Goal: Task Accomplishment & Management: Complete application form

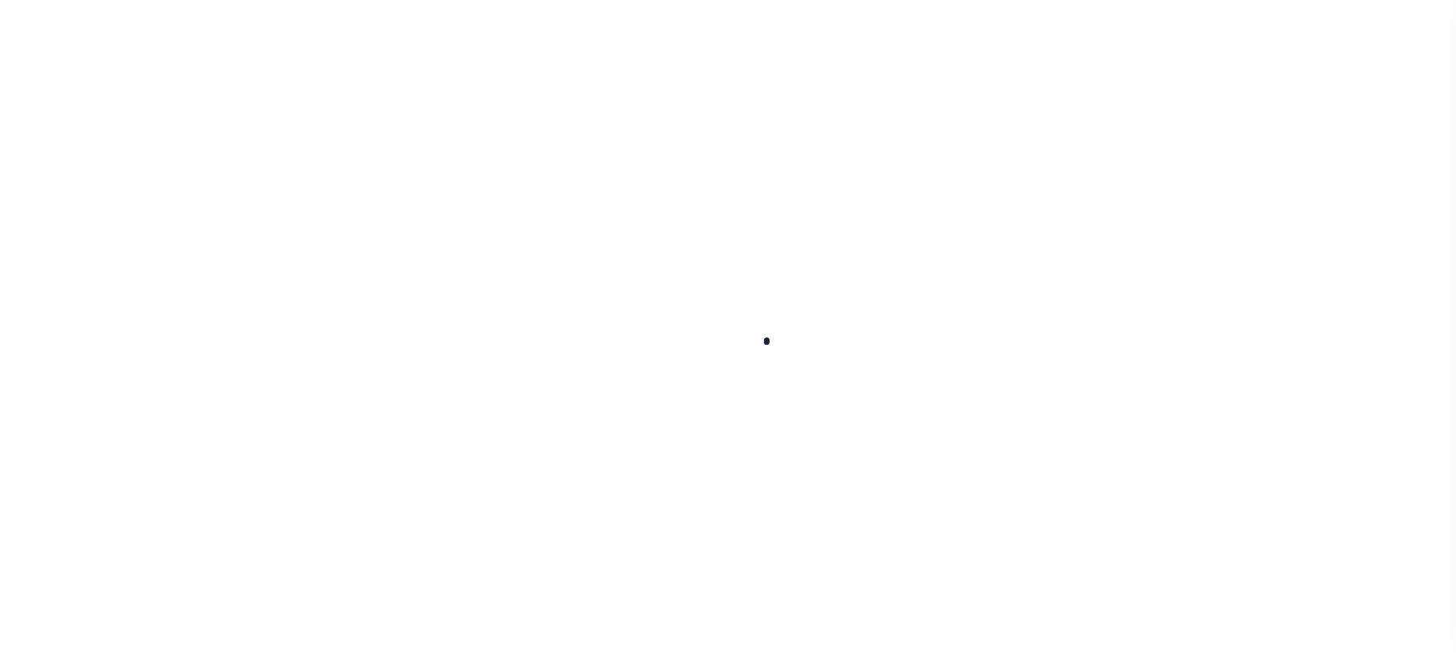
scroll to position [124, 0]
select select "200"
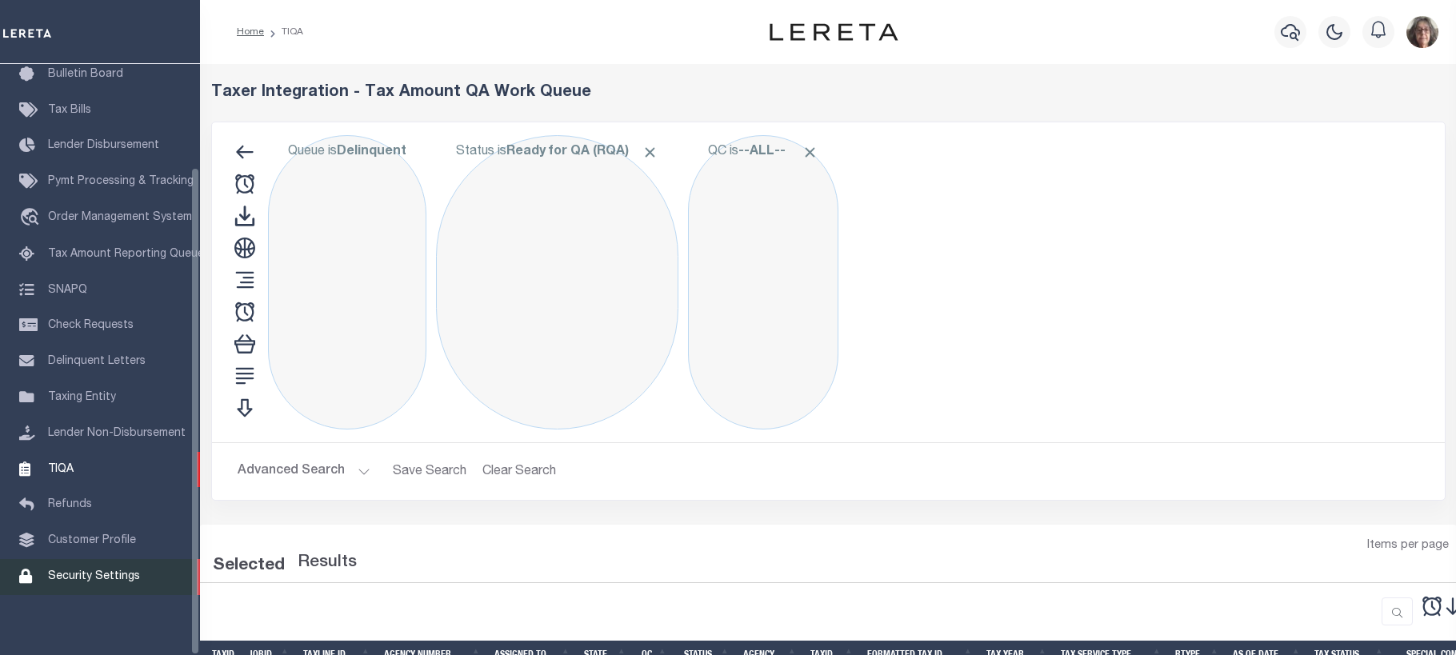
select select "200"
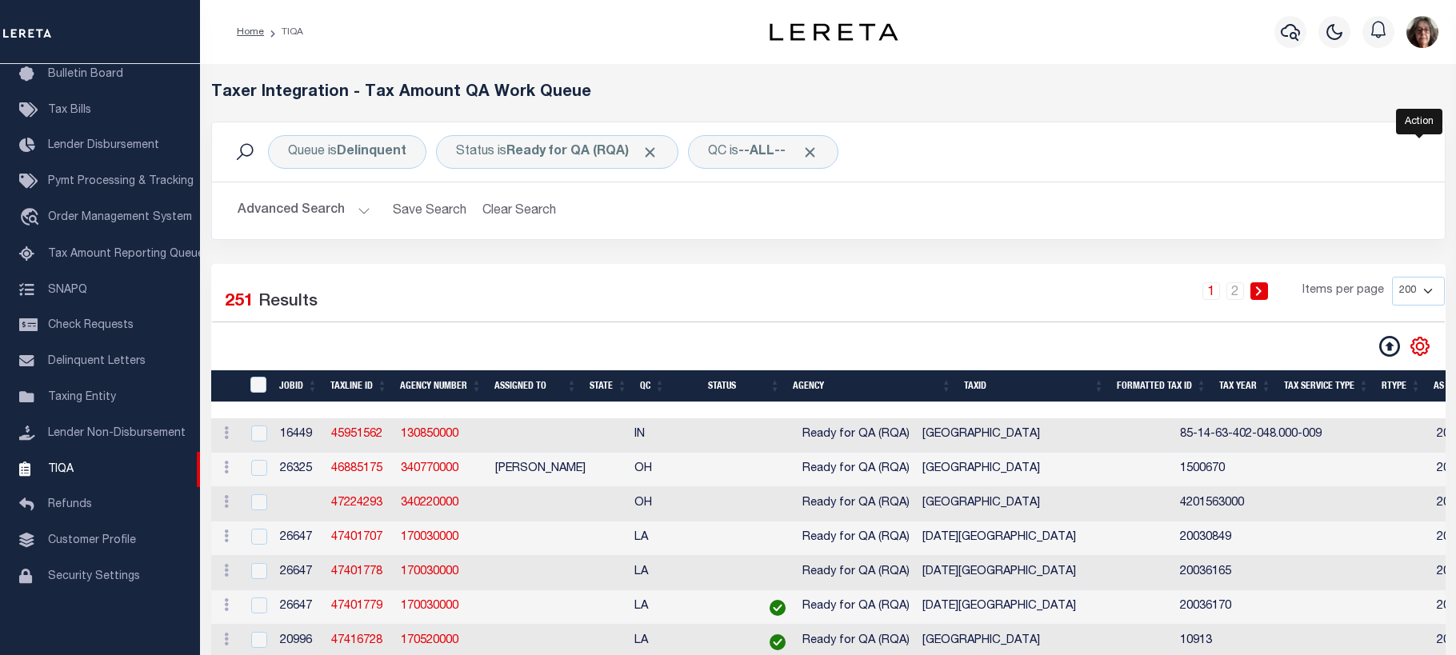
click at [1420, 347] on icon "" at bounding box center [1420, 346] width 21 height 21
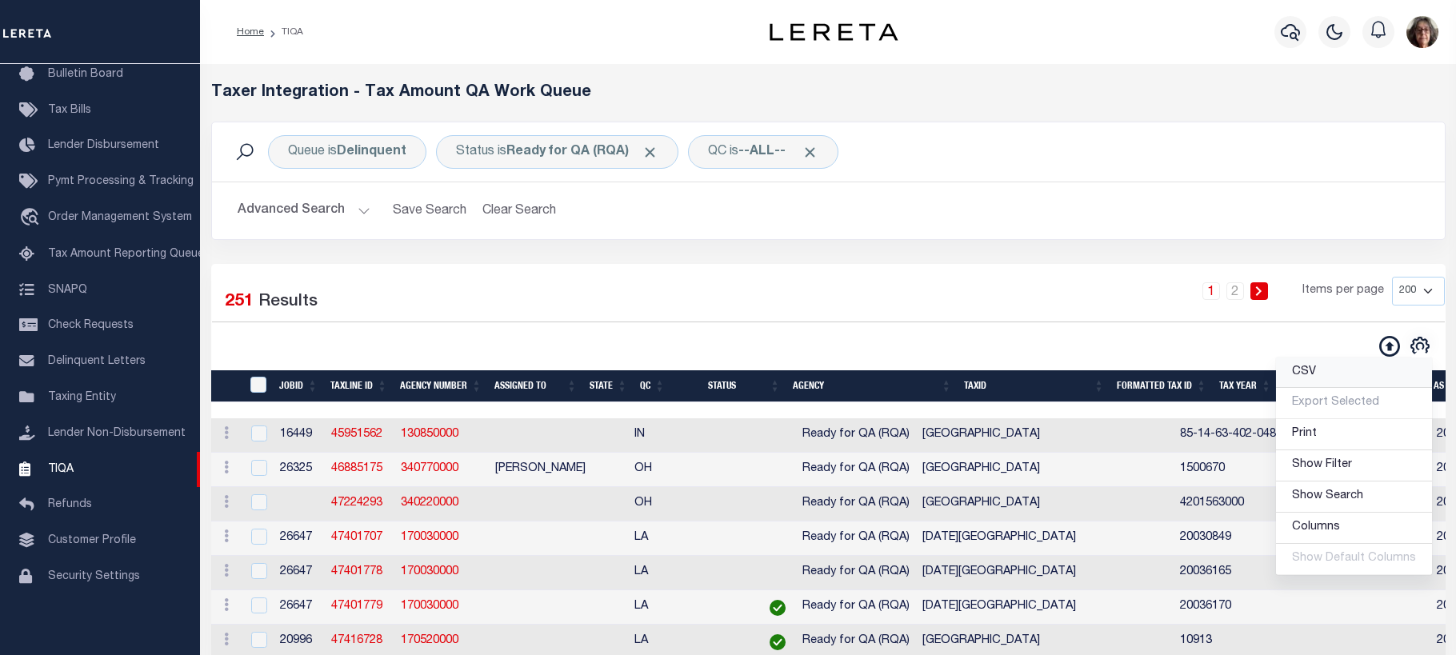
click at [1315, 378] on span "CSV" at bounding box center [1304, 371] width 24 height 11
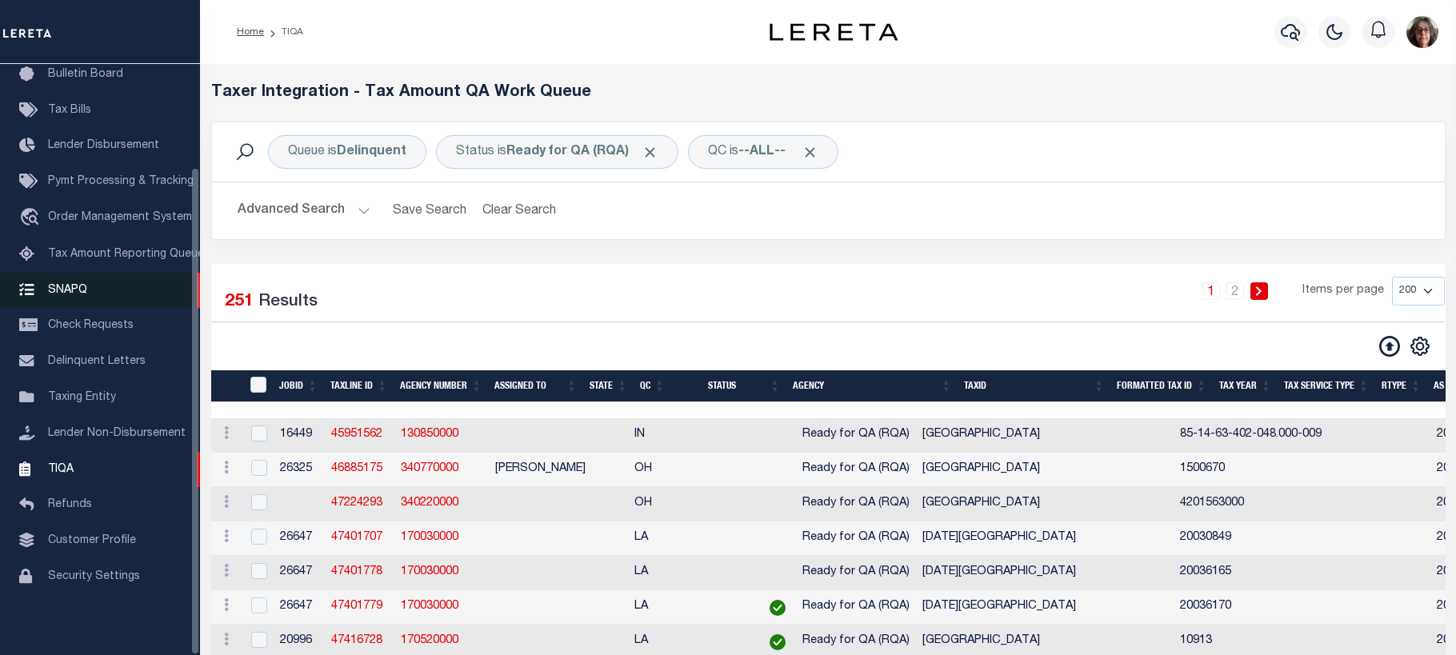
click at [68, 285] on span "SNAPQ" at bounding box center [67, 289] width 39 height 11
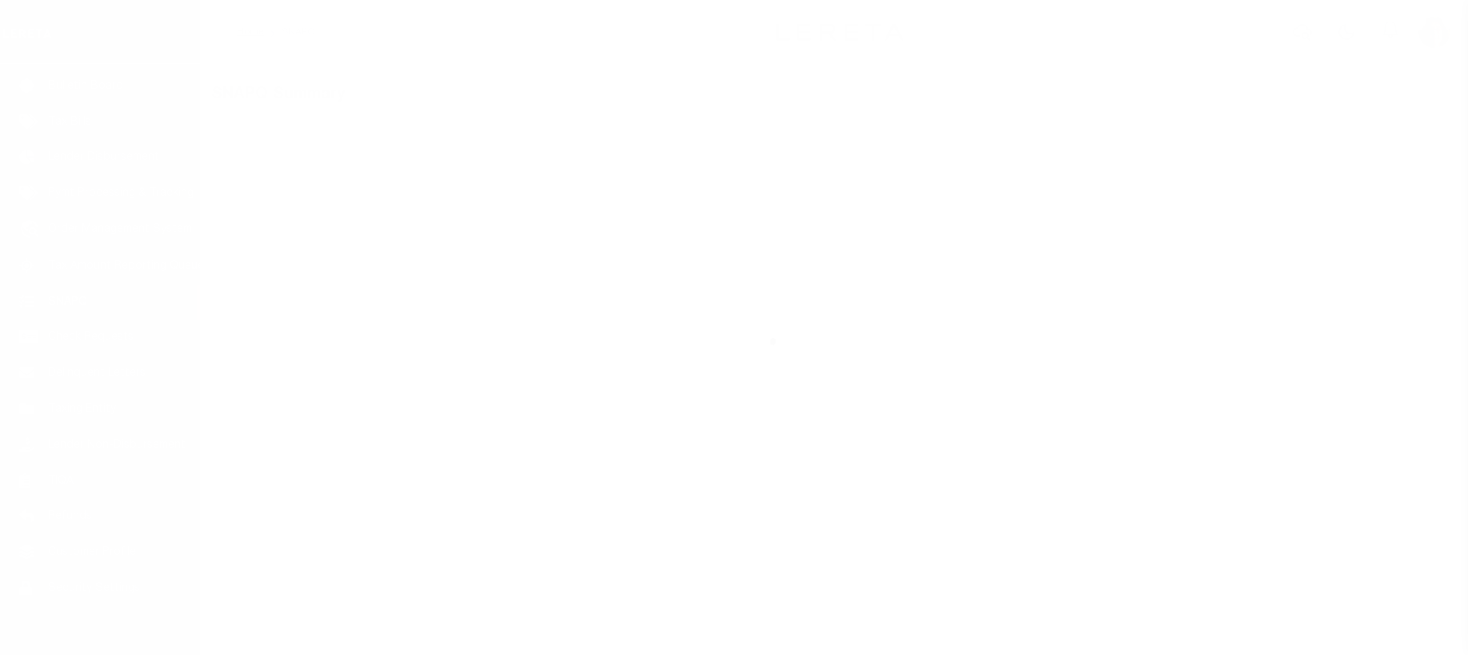
scroll to position [124, 0]
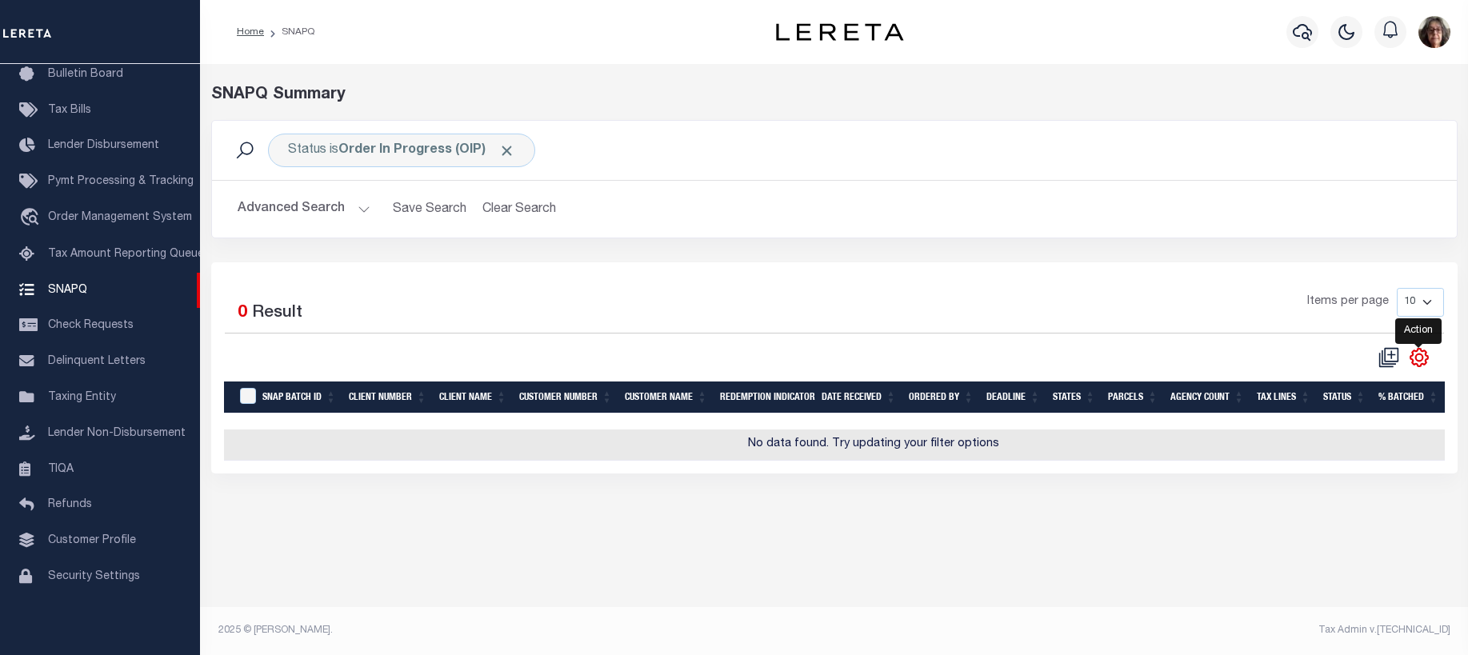
click at [1418, 359] on icon "" at bounding box center [1419, 357] width 21 height 21
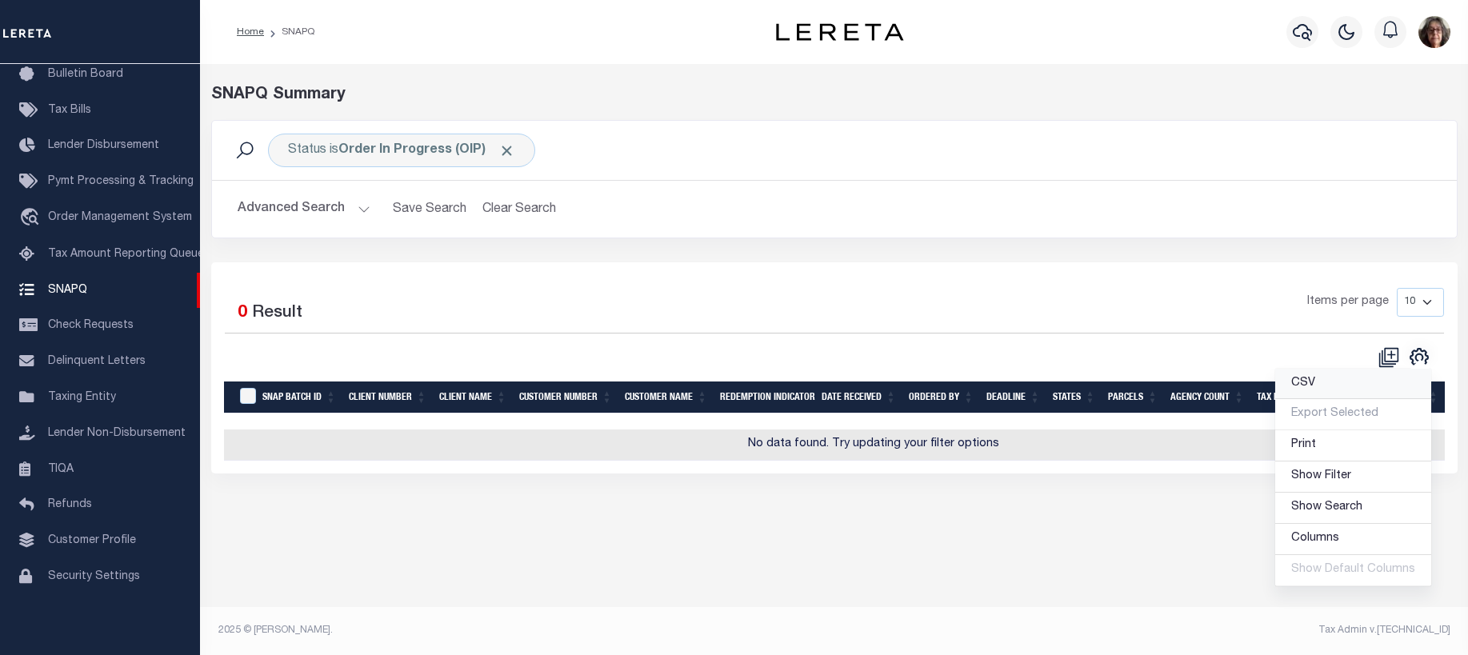
click at [1309, 389] on span "CSV" at bounding box center [1303, 383] width 24 height 11
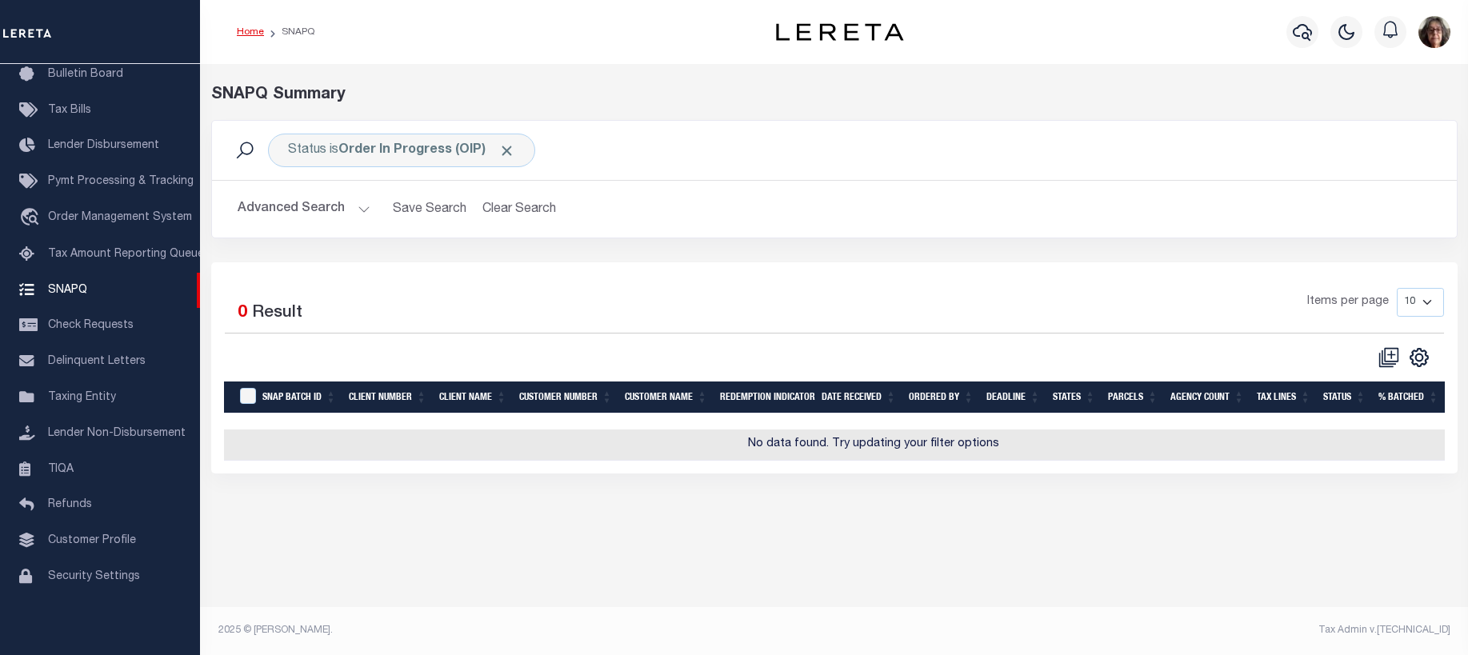
click at [242, 30] on link "Home" at bounding box center [250, 32] width 27 height 10
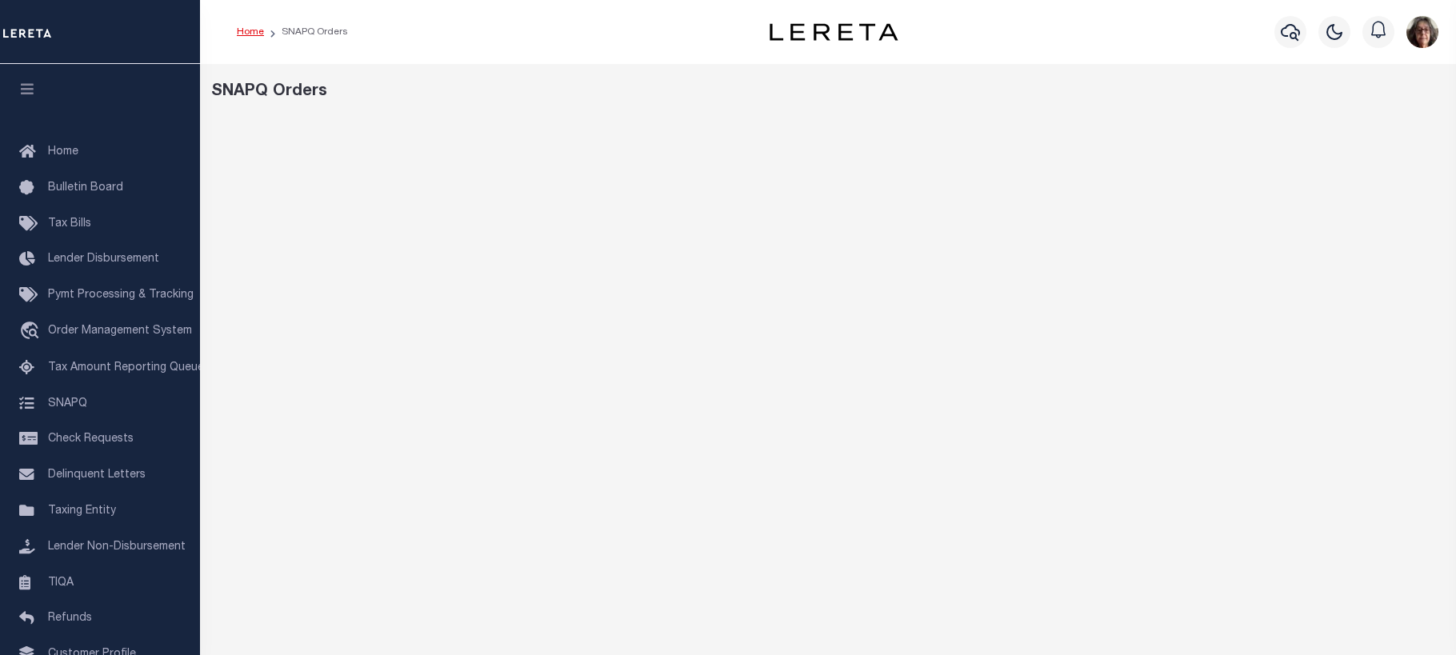
click at [253, 33] on link "Home" at bounding box center [250, 32] width 27 height 10
click at [1293, 32] on icon "button" at bounding box center [1290, 31] width 19 height 19
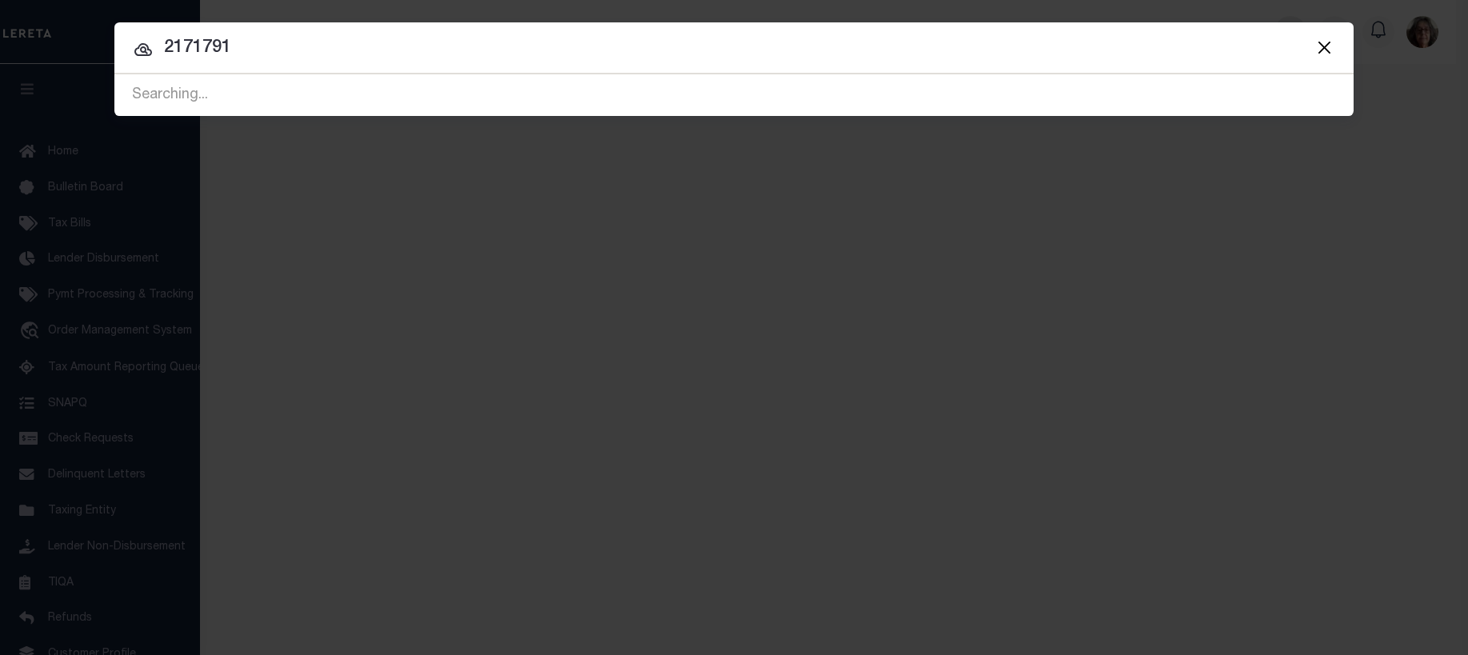
type input "2171791"
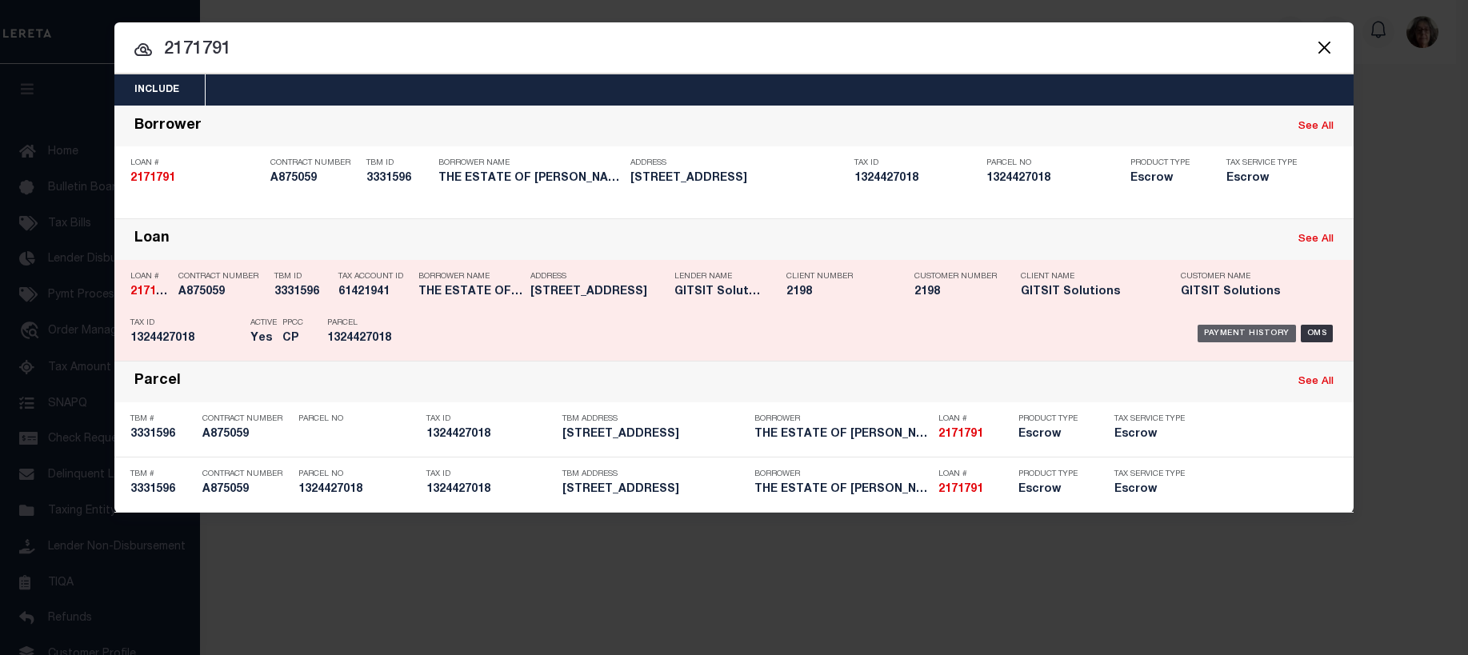
click at [1245, 337] on div "Payment History" at bounding box center [1247, 334] width 98 height 18
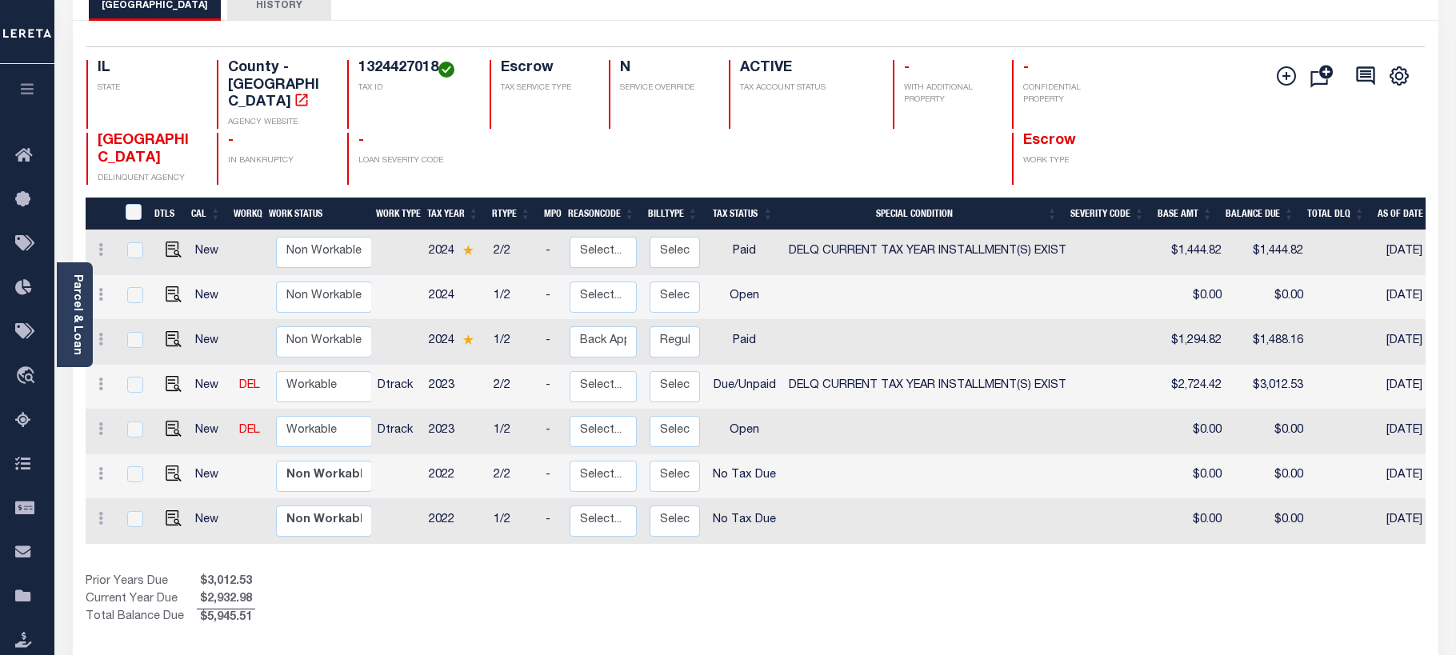
scroll to position [80, 0]
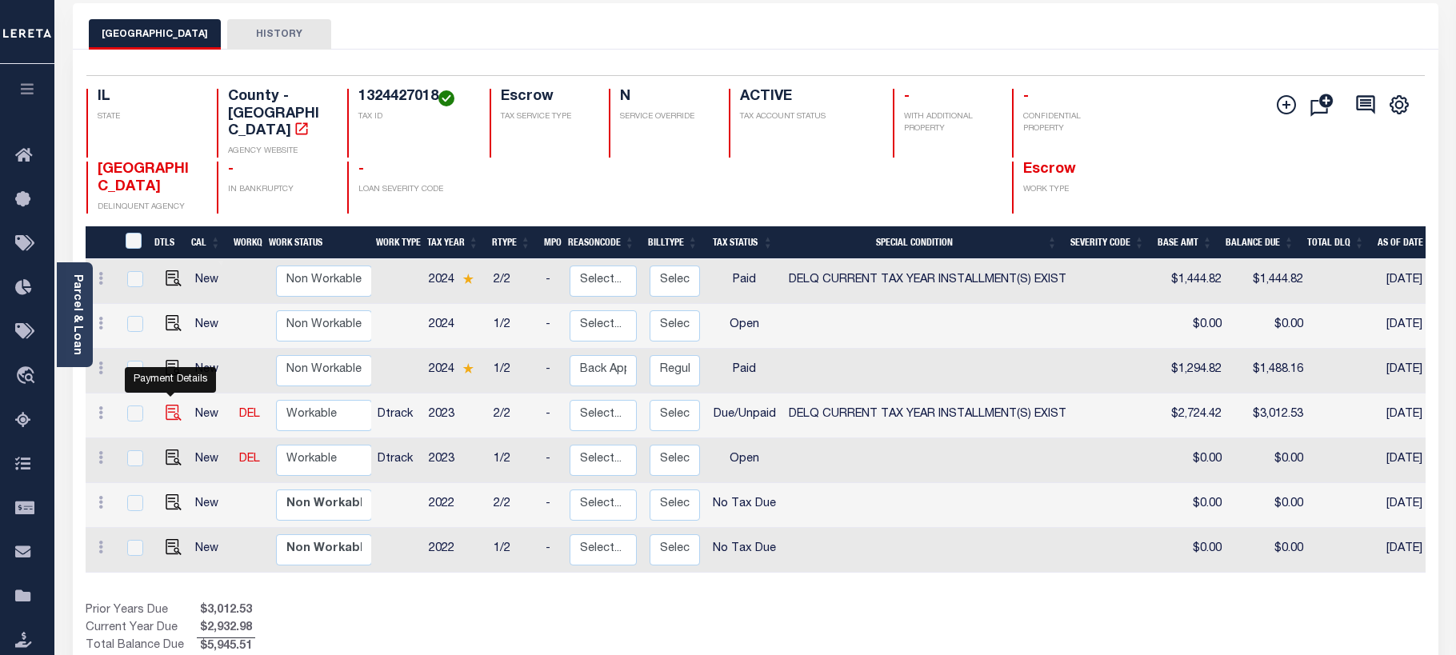
click at [169, 405] on img "" at bounding box center [174, 413] width 16 height 16
checkbox input "true"
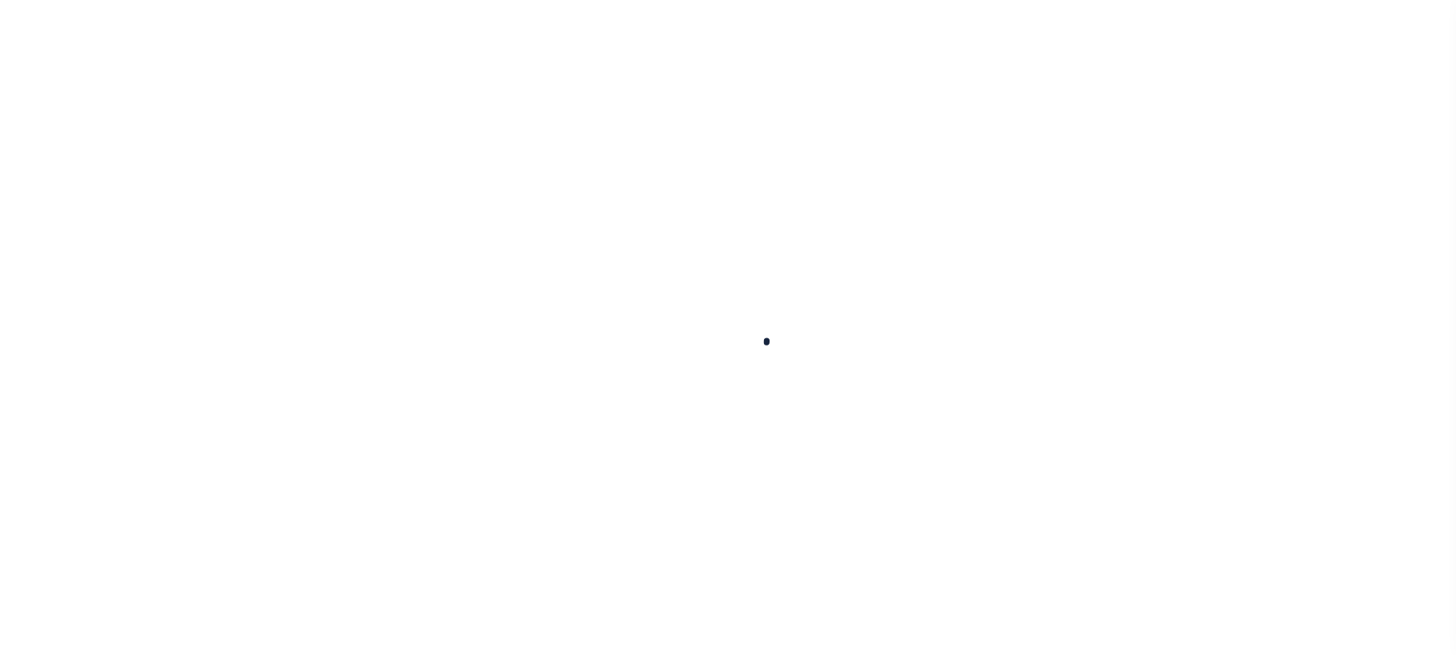
checkbox input "false"
type textarea "Redemption Needed Tax Sale - 2023 Taxes Please see documents Funds must be paid…"
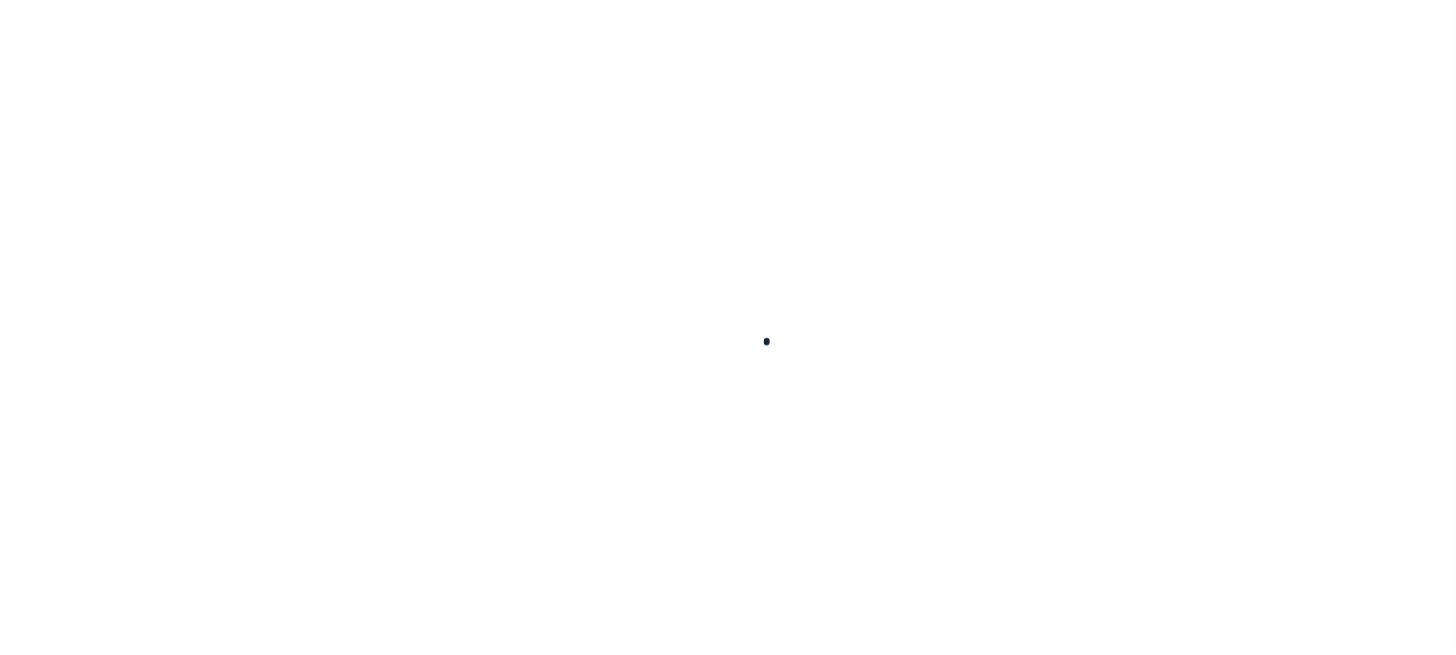
type input "08/28/2025"
select select "DUE"
select select "17"
type input "$2,724.42"
type input "$288.11"
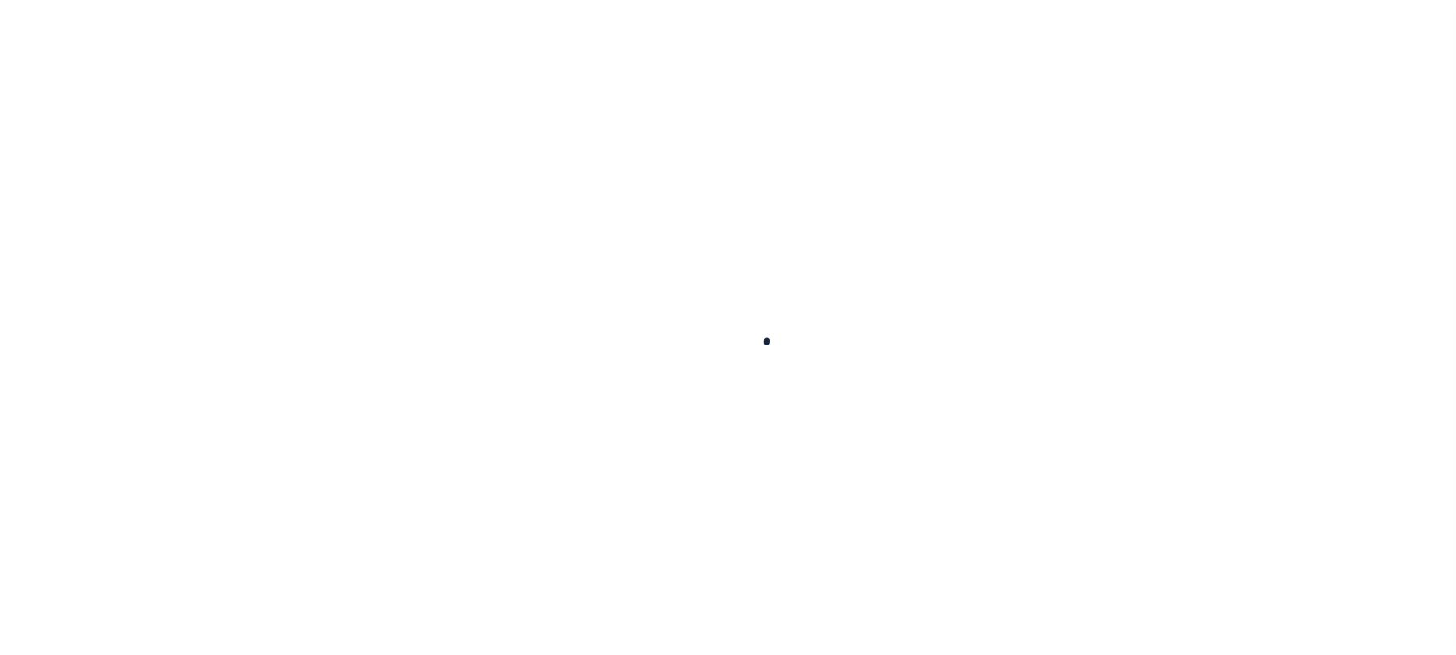
type input "$3,012.53"
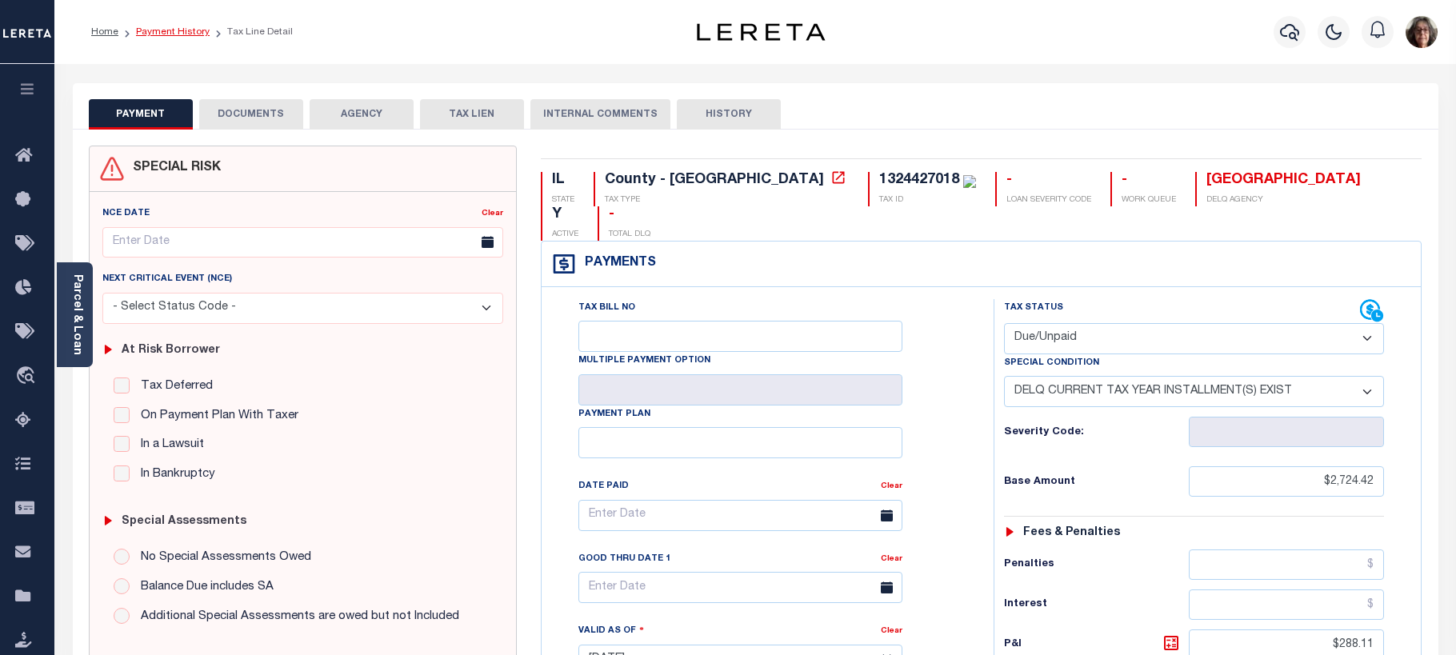
click at [179, 31] on link "Payment History" at bounding box center [173, 32] width 74 height 10
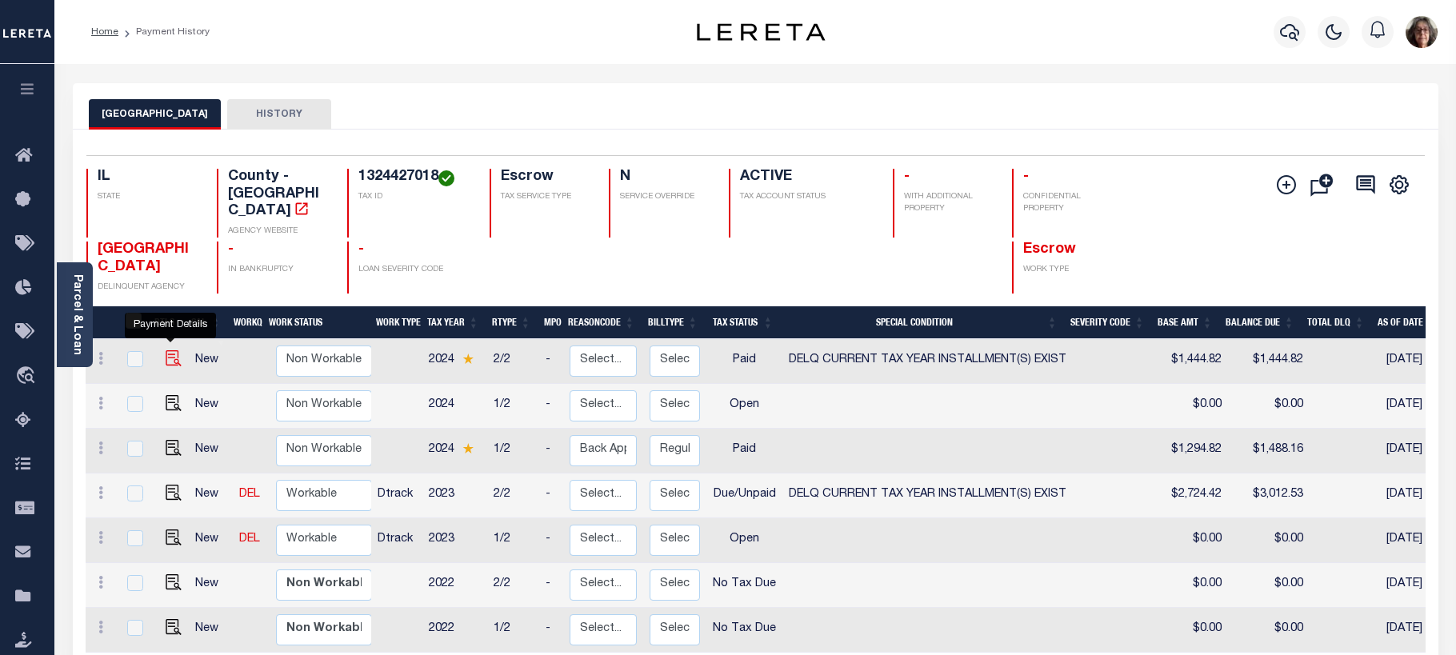
click at [169, 350] on img "" at bounding box center [174, 358] width 16 height 16
checkbox input "true"
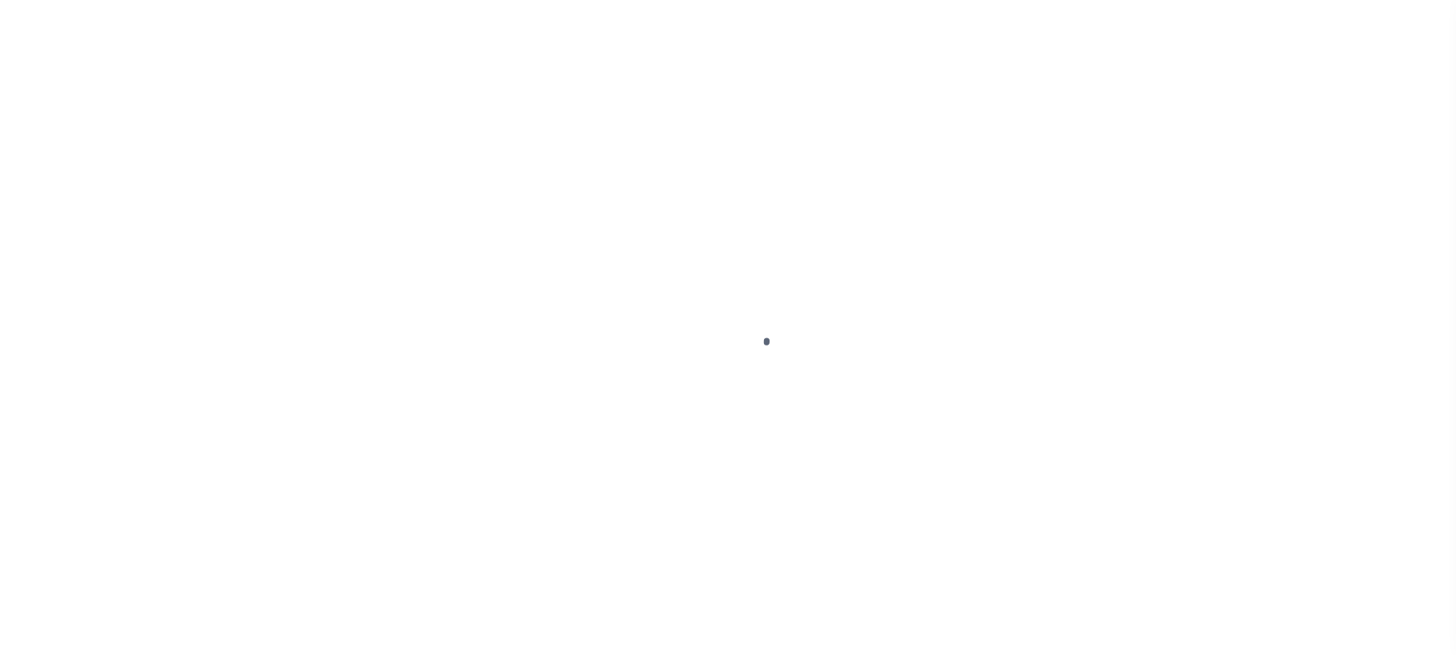
select select "PYD"
select select "17"
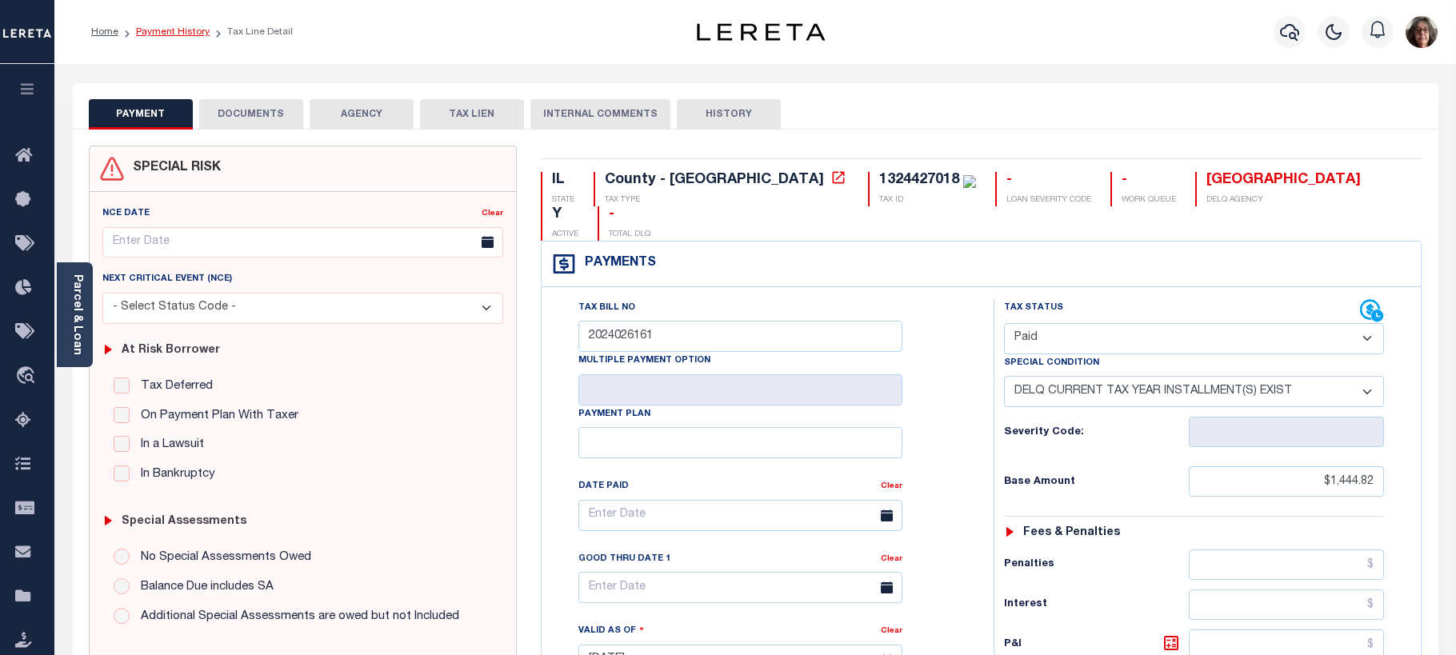
click at [170, 33] on link "Payment History" at bounding box center [173, 32] width 74 height 10
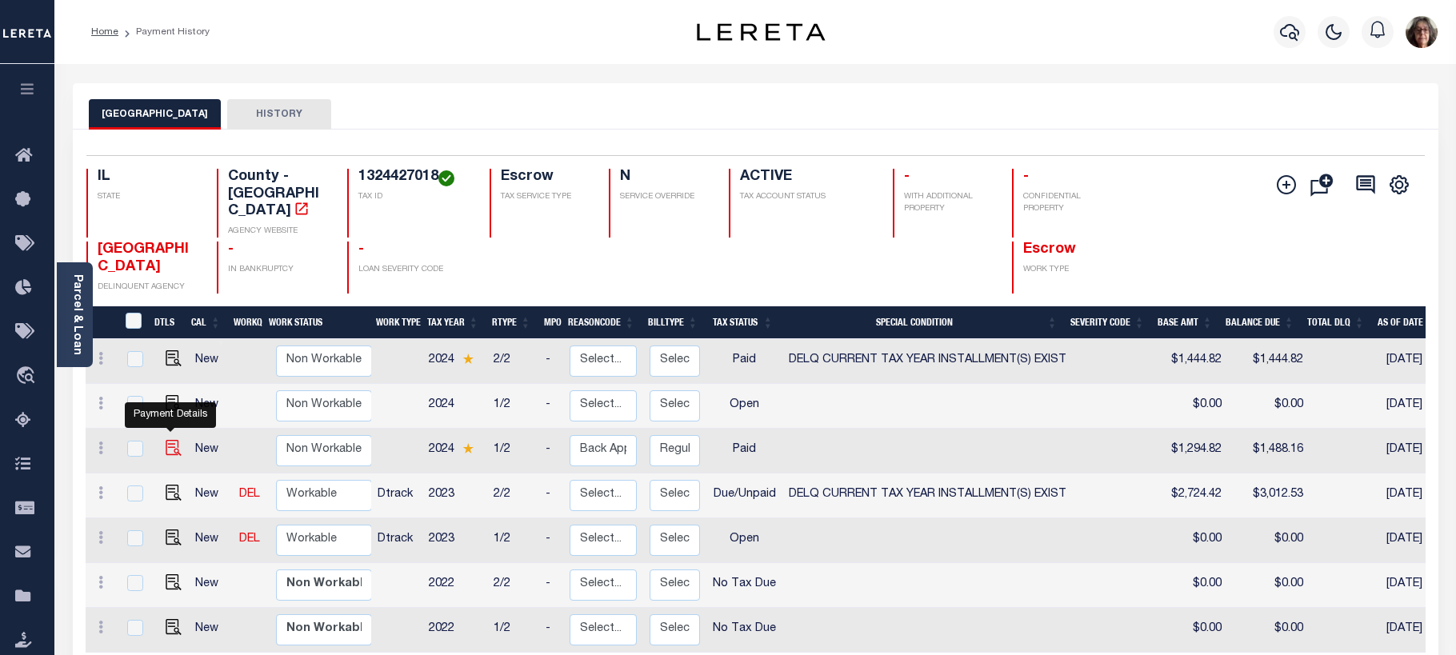
click at [166, 440] on img "" at bounding box center [174, 448] width 16 height 16
checkbox input "true"
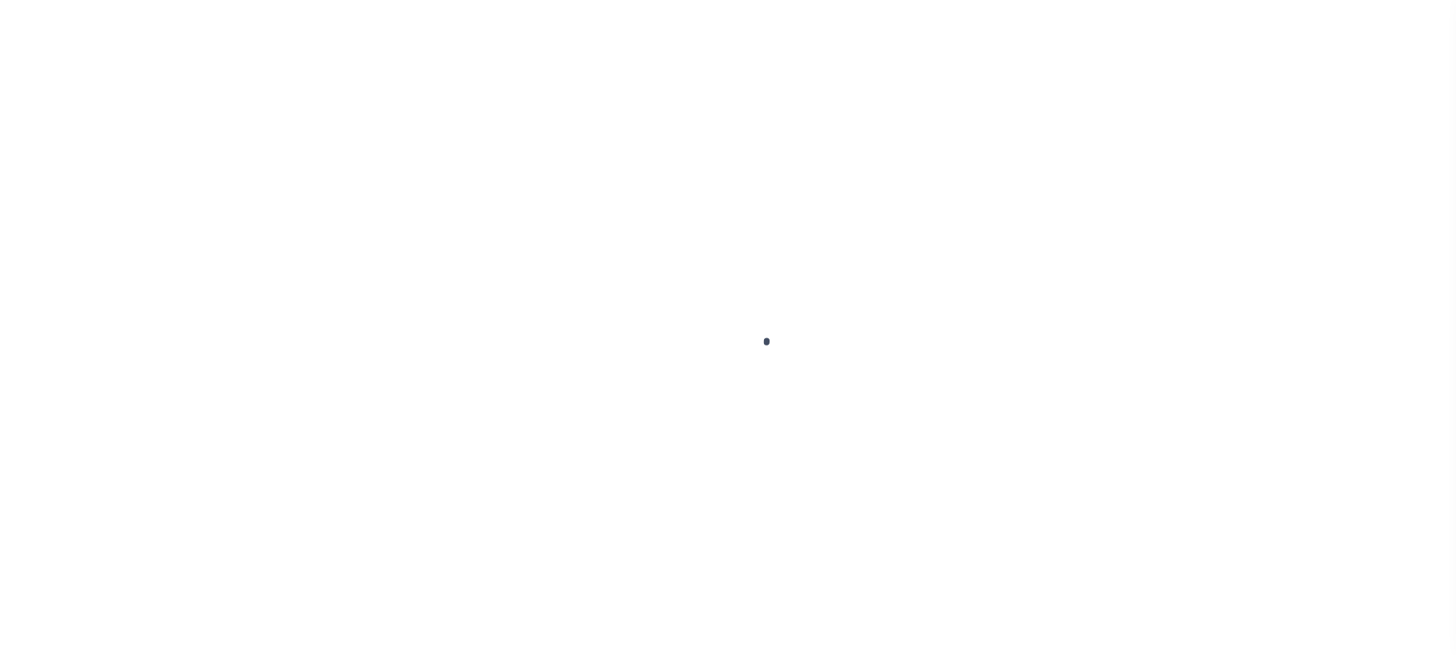
select select "PYD"
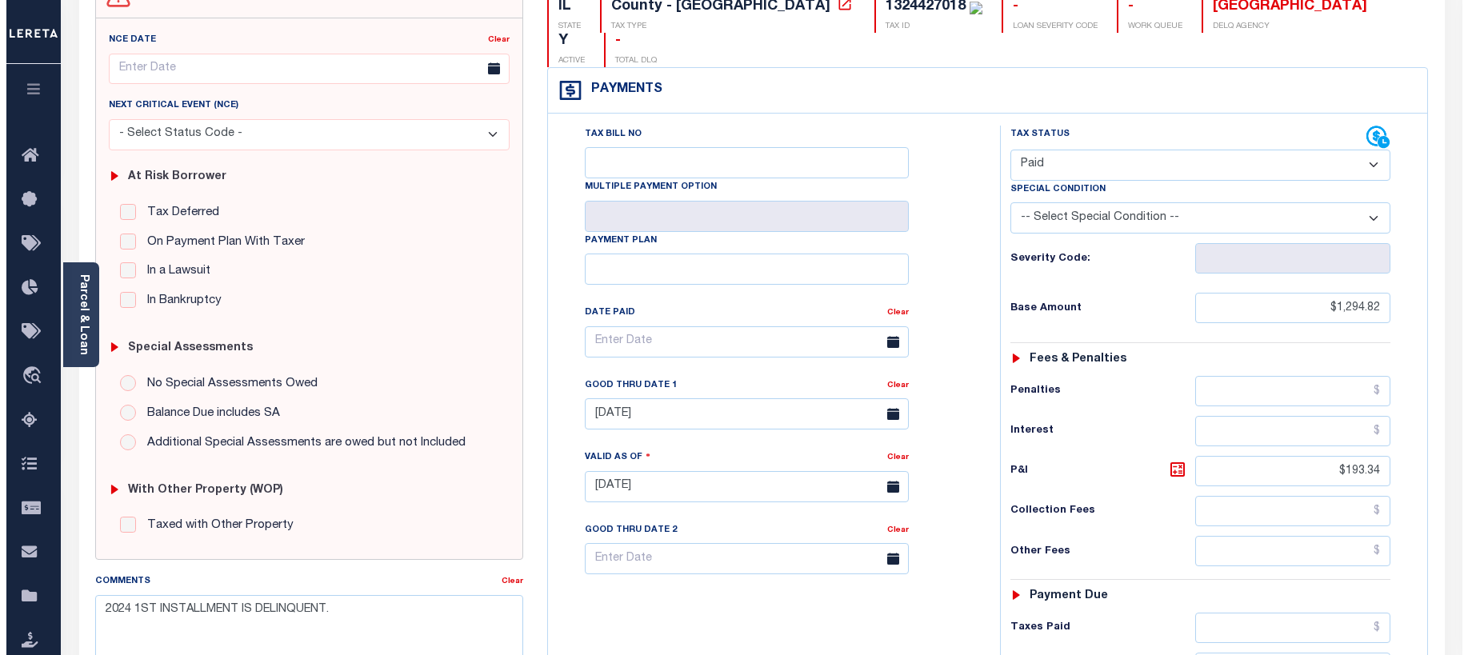
scroll to position [160, 0]
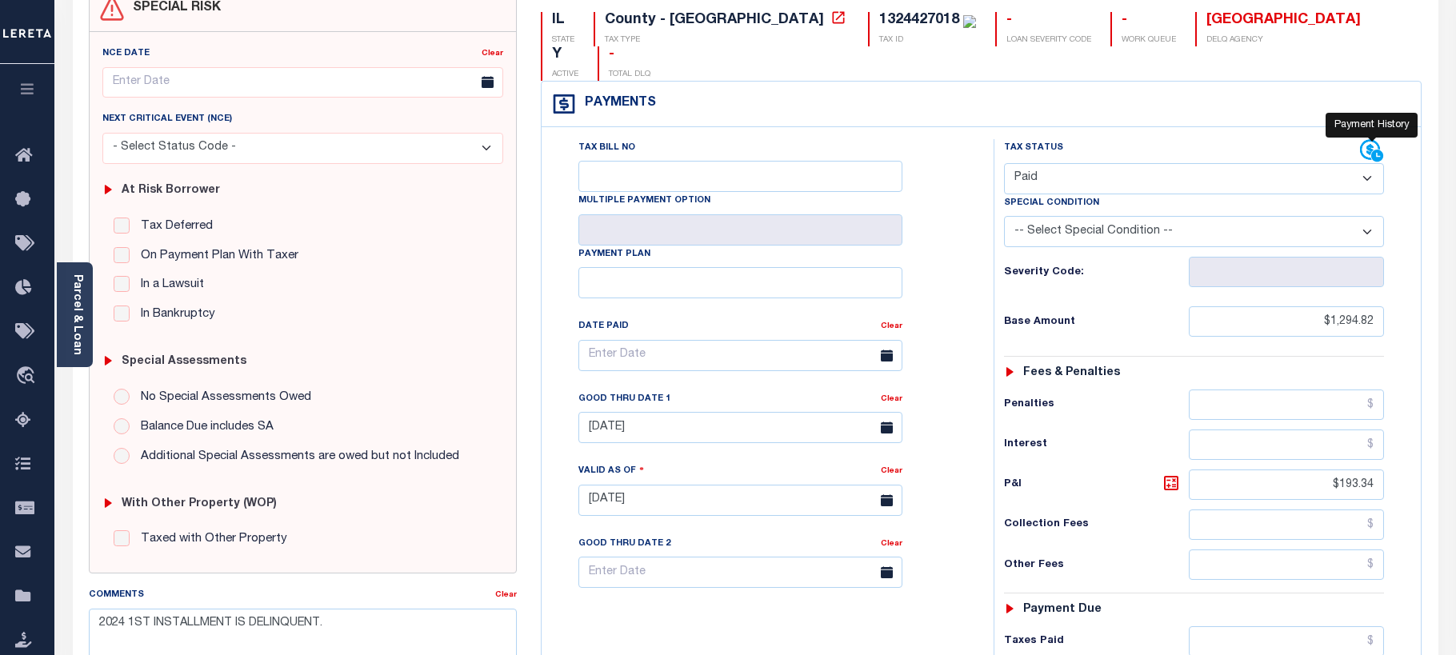
click at [1363, 139] on icon at bounding box center [1372, 151] width 24 height 24
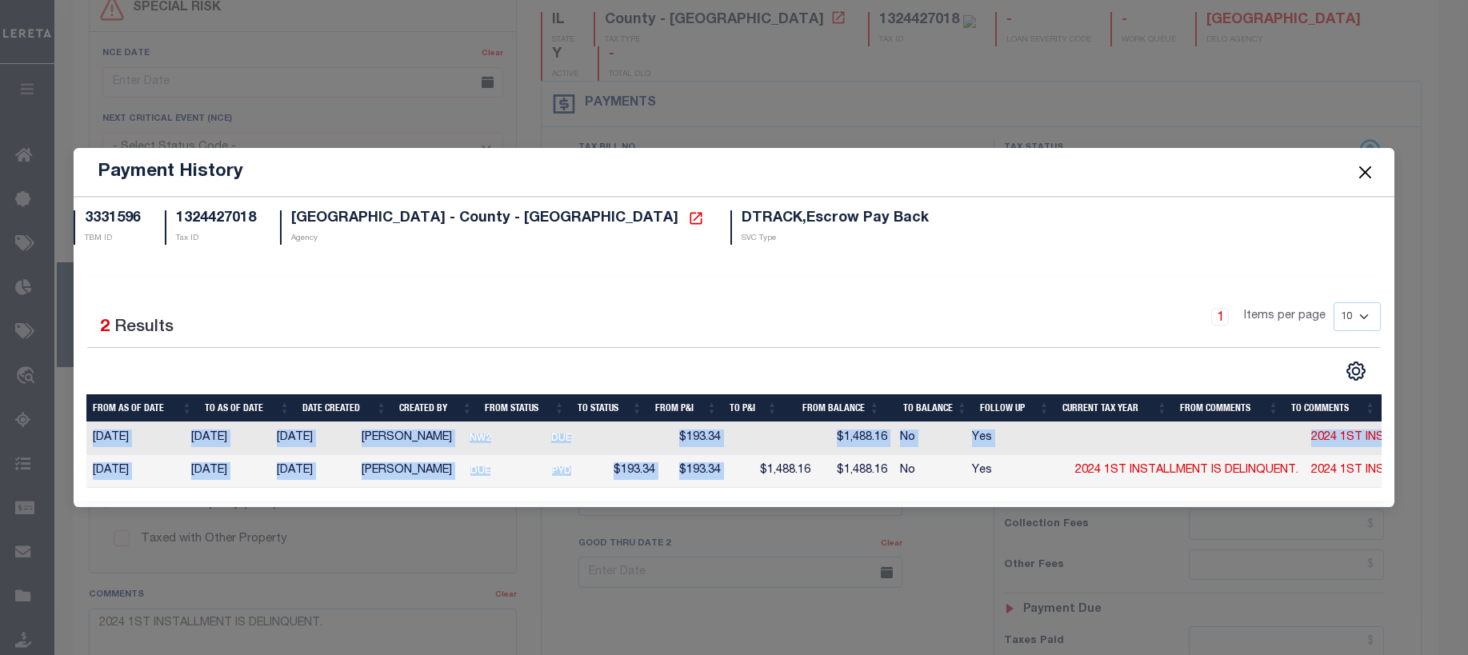
drag, startPoint x: 738, startPoint y: 483, endPoint x: 990, endPoint y: 504, distance: 253.0
click at [990, 501] on div "Selected 2 Results 1 Items per page 10 25 50 100" at bounding box center [735, 389] width 1322 height 224
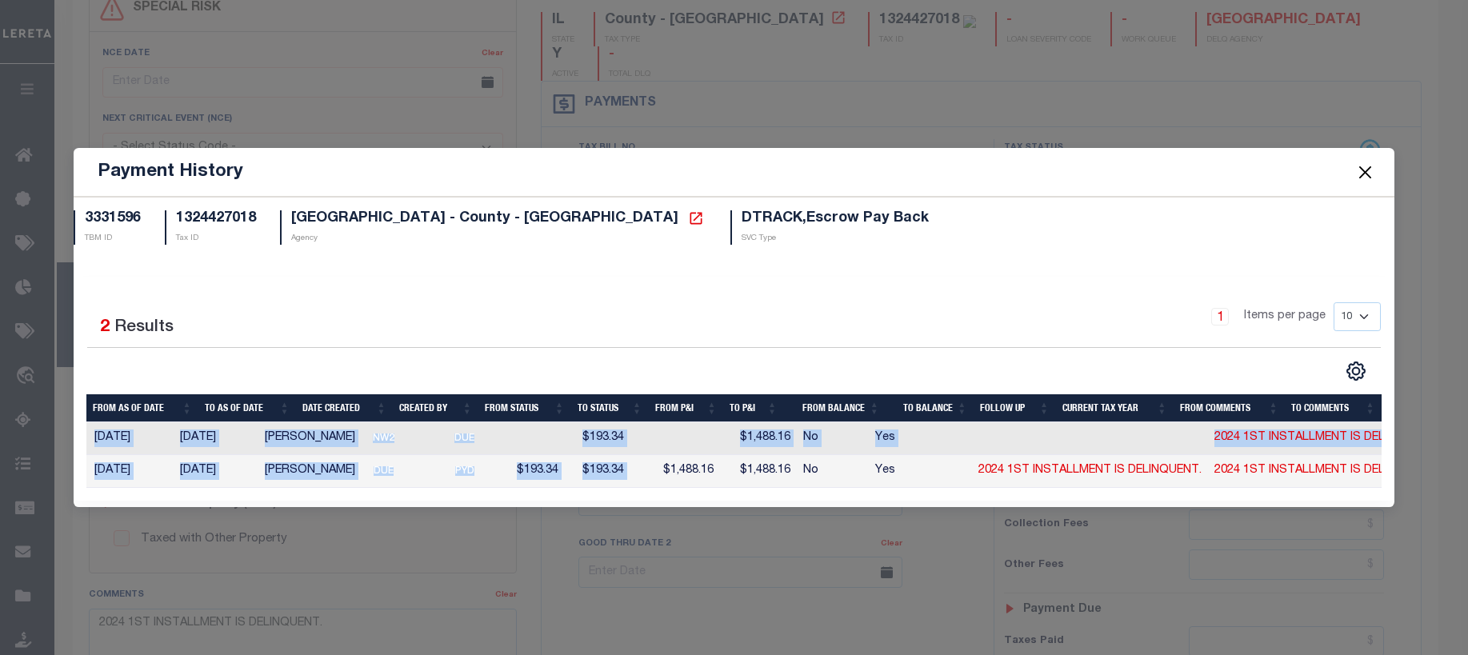
scroll to position [0, 146]
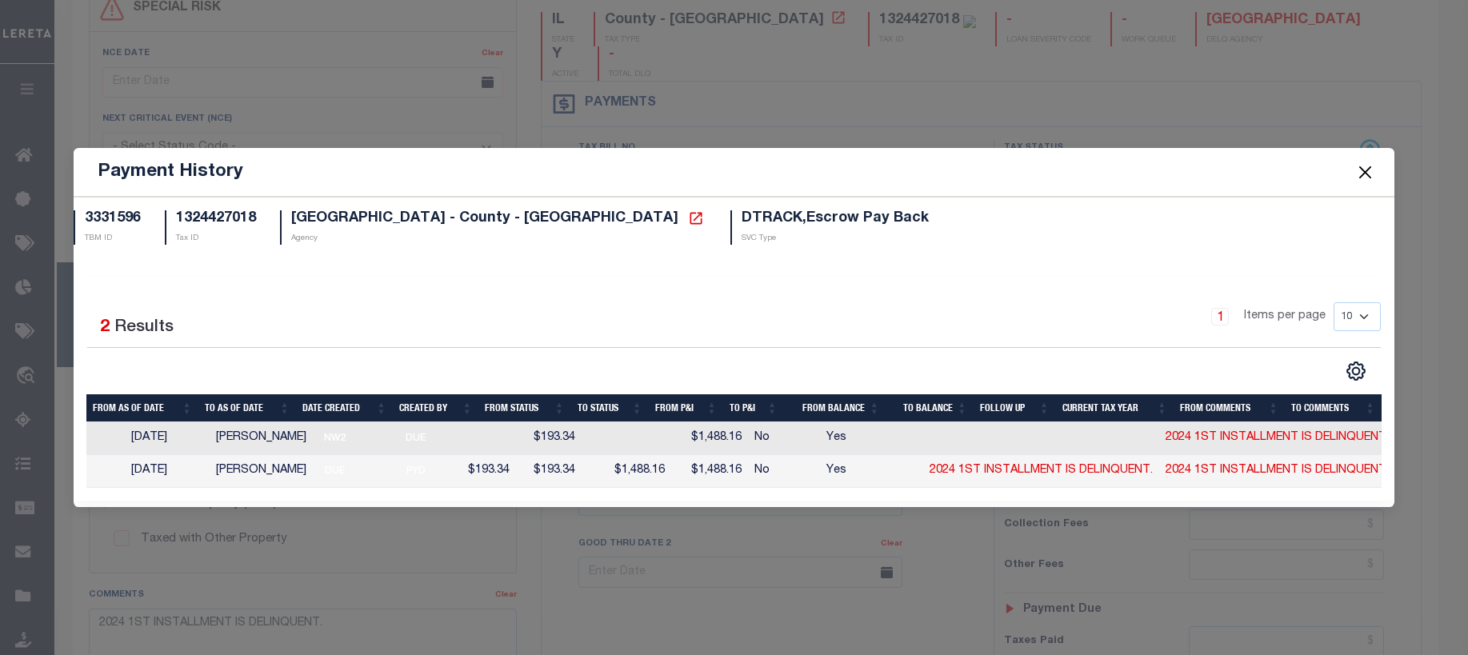
click at [990, 260] on div "3331596 TBM ID 1324427018 Tax ID [GEOGRAPHIC_DATA] - County - [GEOGRAPHIC_DATA]…" at bounding box center [735, 352] width 1322 height 310
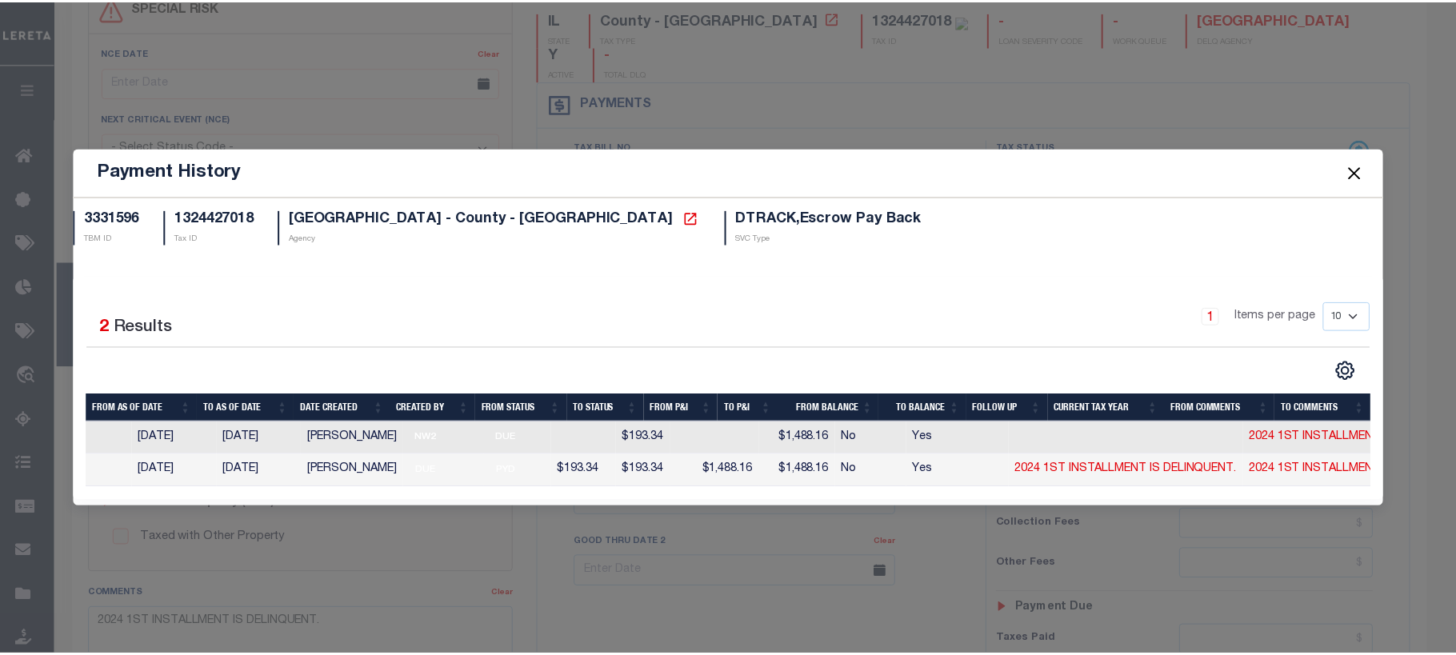
scroll to position [0, 0]
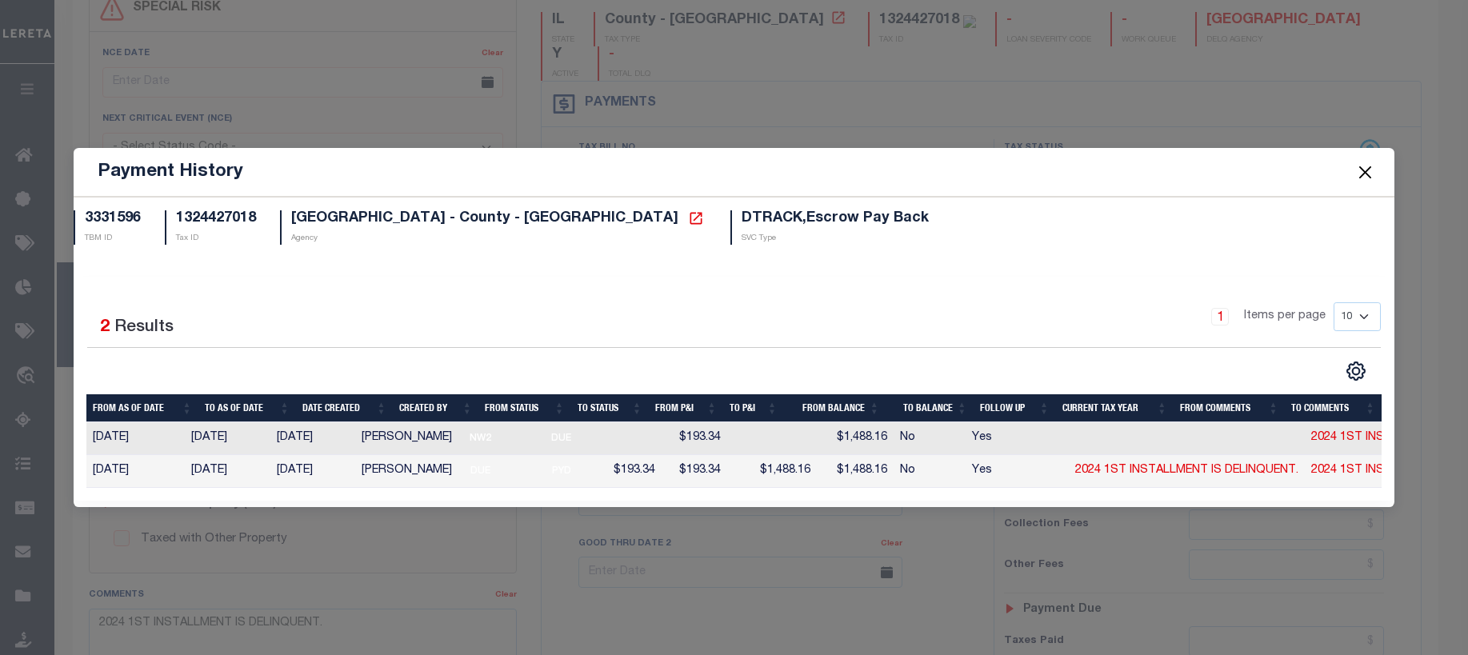
click at [1365, 169] on button "Close" at bounding box center [1365, 172] width 21 height 21
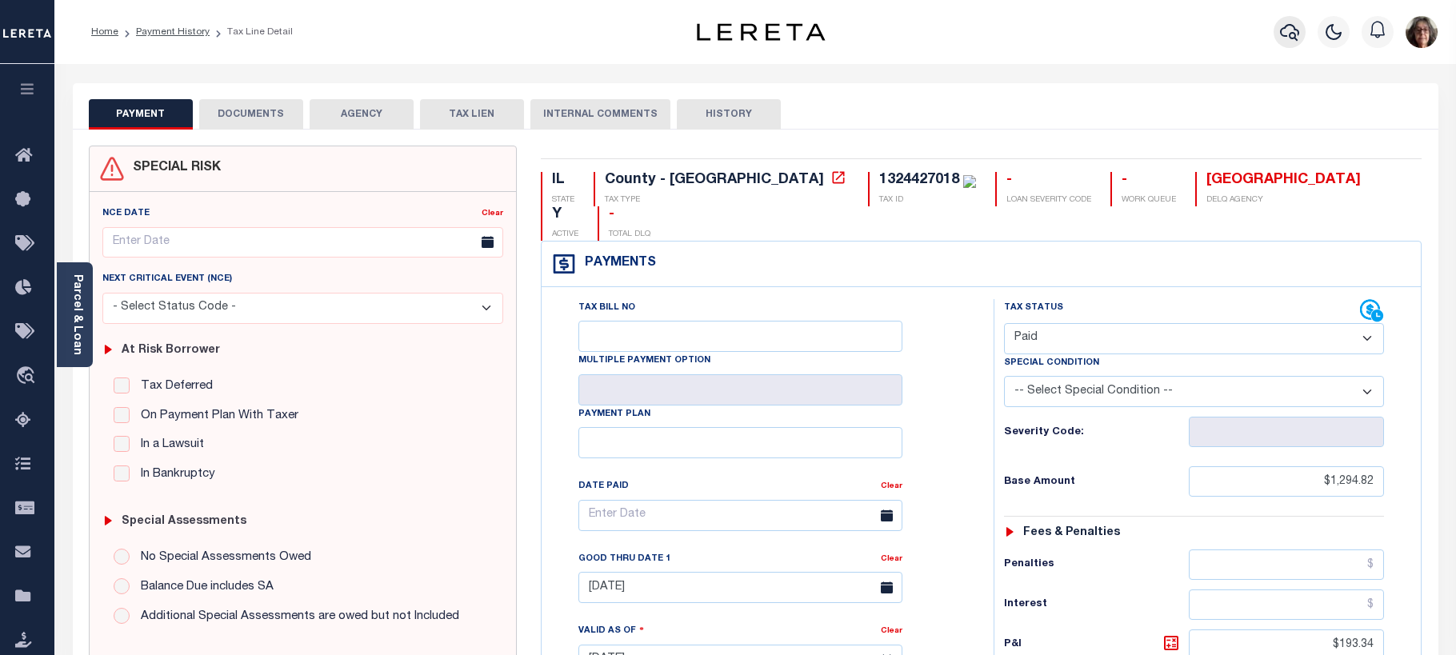
click at [1285, 34] on icon "button" at bounding box center [1289, 31] width 19 height 19
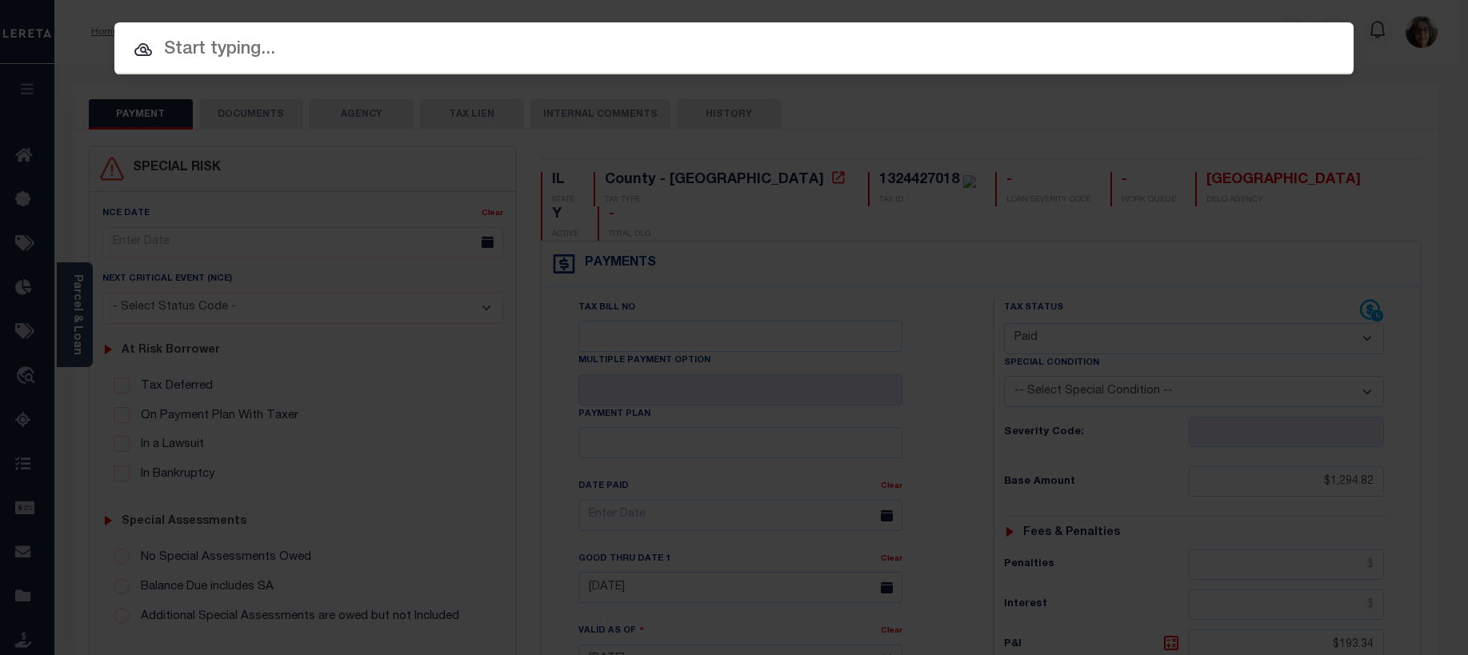
paste input "3417166"
type input "3417166"
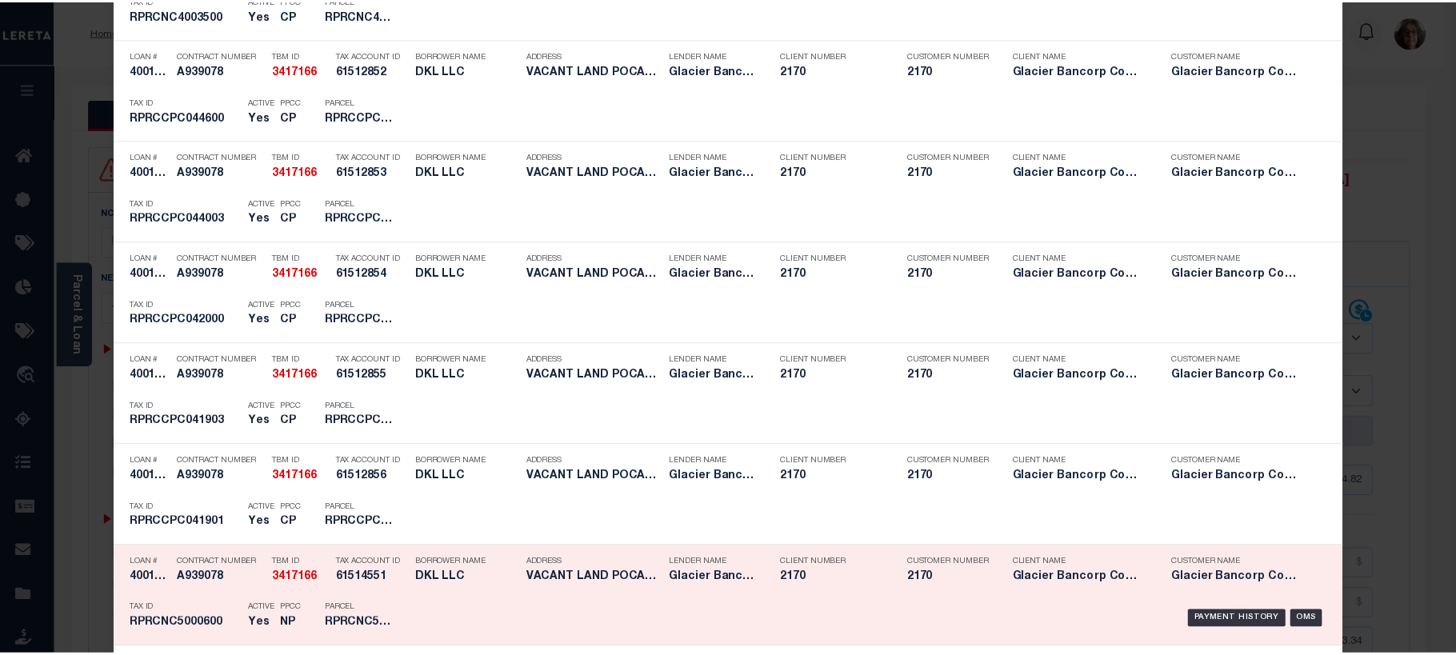
scroll to position [1520, 0]
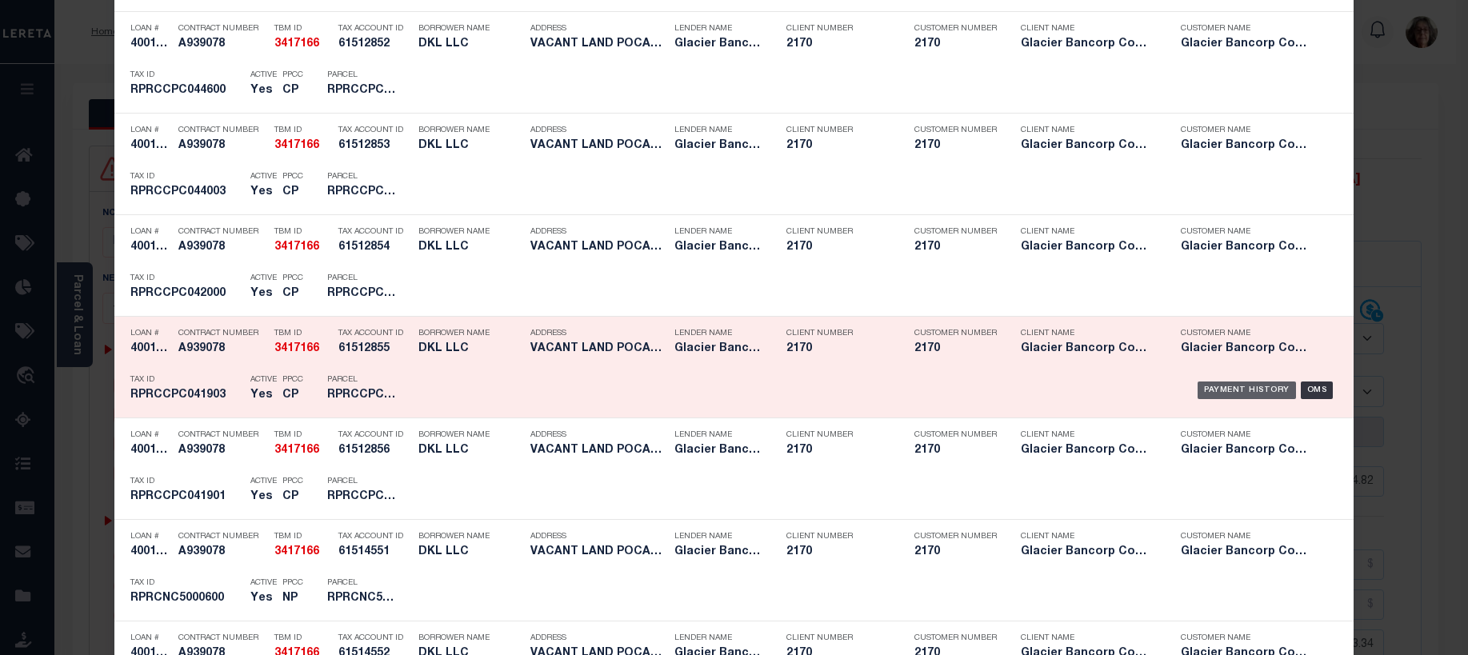
click at [1243, 390] on div "Payment History" at bounding box center [1247, 391] width 98 height 18
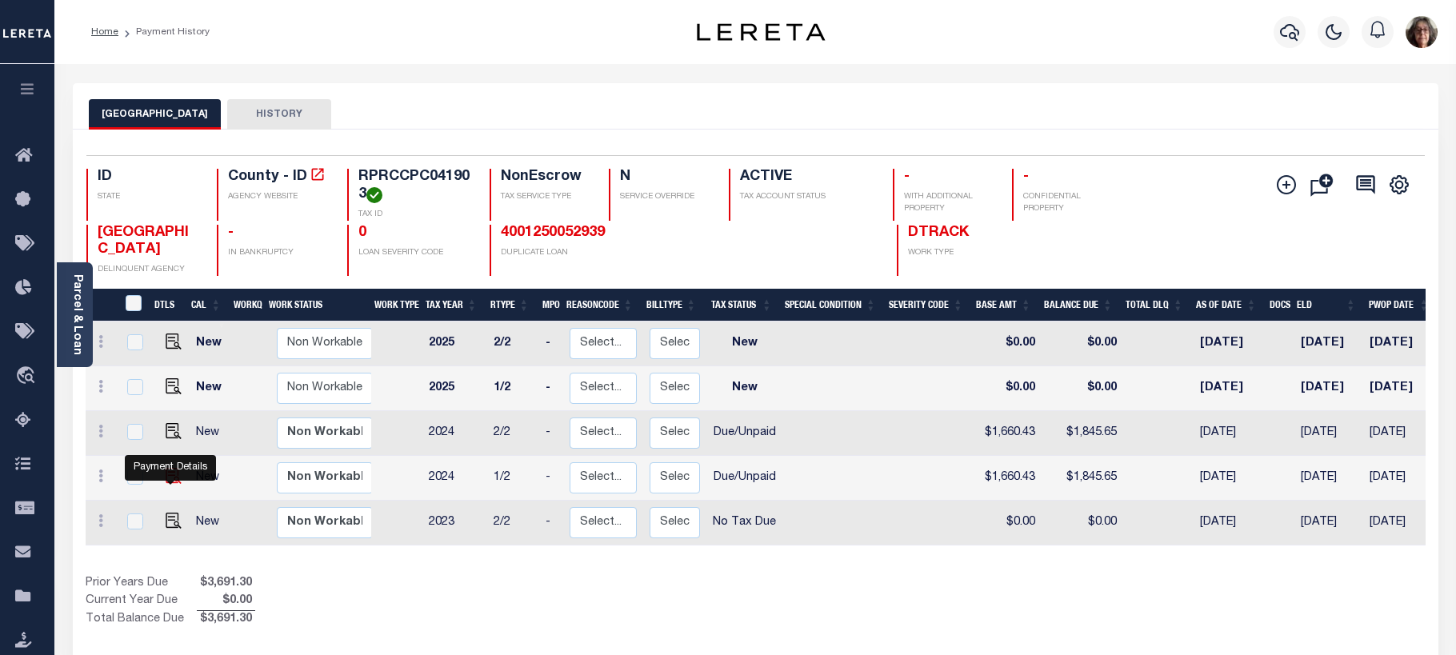
click at [172, 479] on img "" at bounding box center [174, 476] width 16 height 16
checkbox input "true"
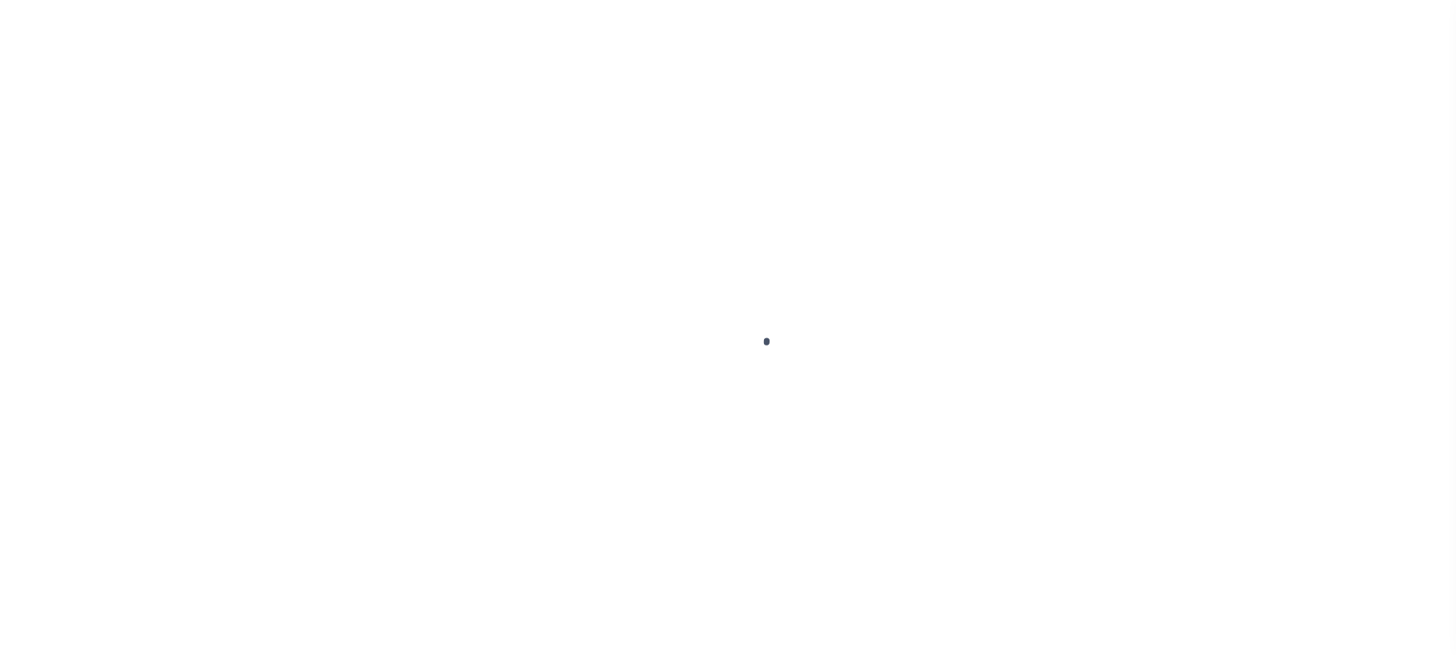
select select "DUE"
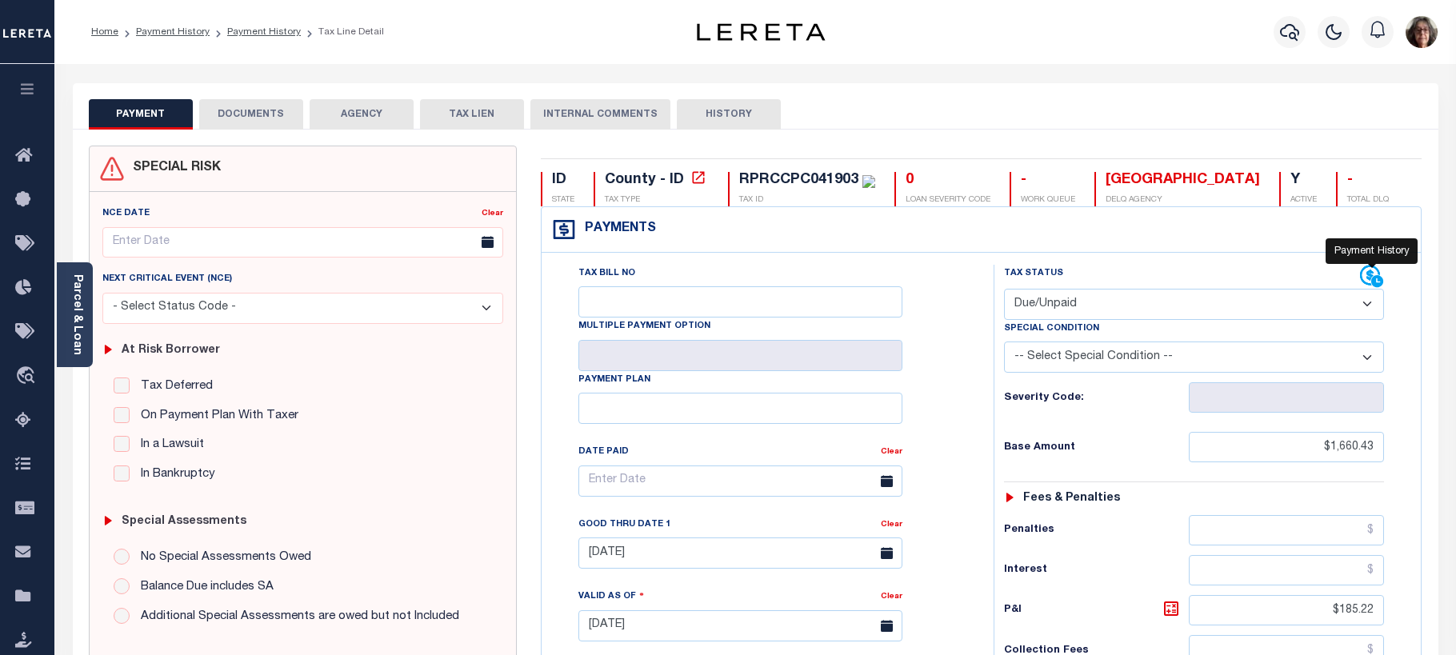
click at [1371, 272] on icon at bounding box center [1370, 276] width 20 height 20
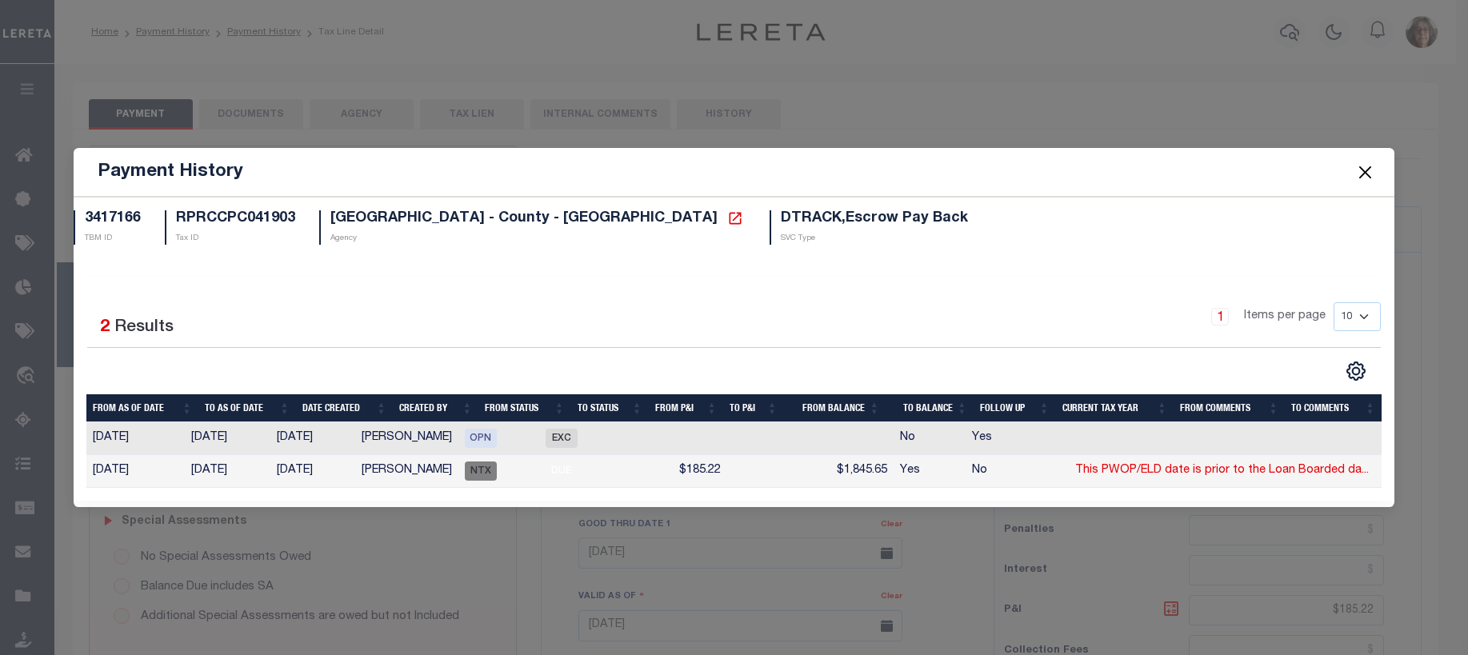
click at [1368, 162] on button "Close" at bounding box center [1365, 172] width 21 height 21
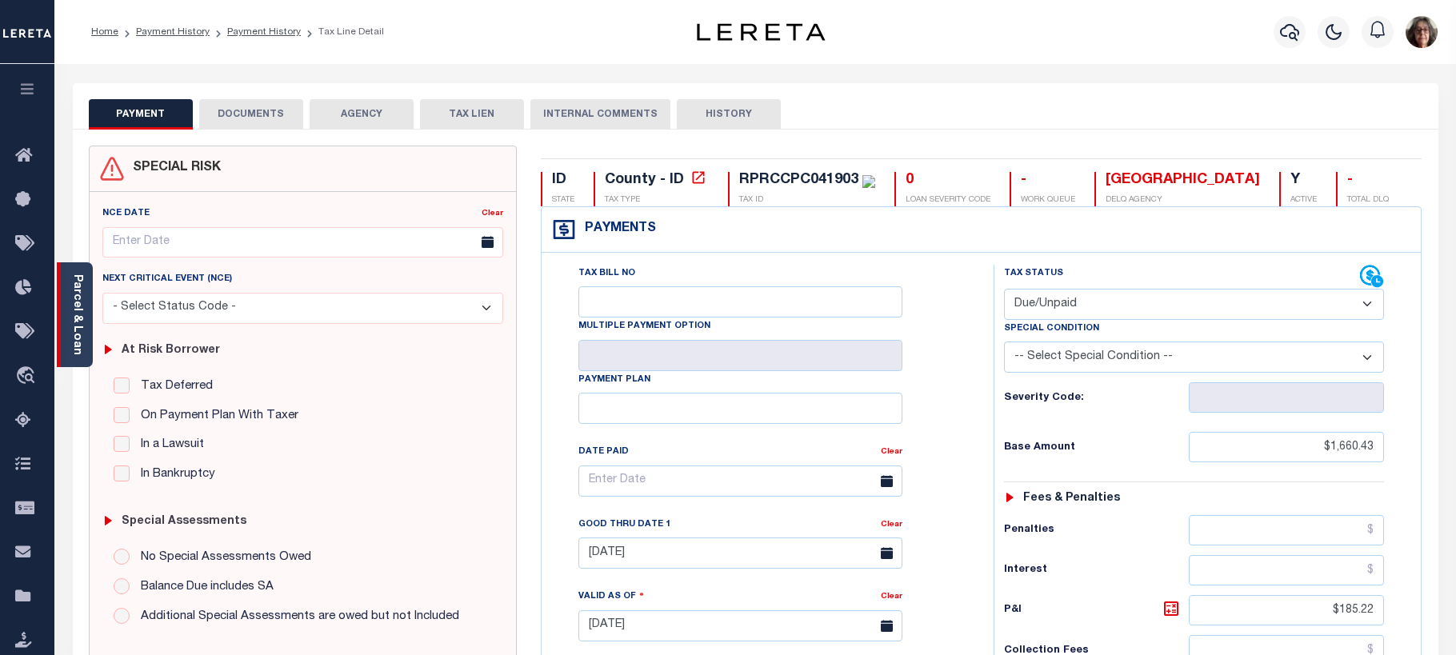
click at [76, 323] on link "Parcel & Loan" at bounding box center [76, 314] width 11 height 81
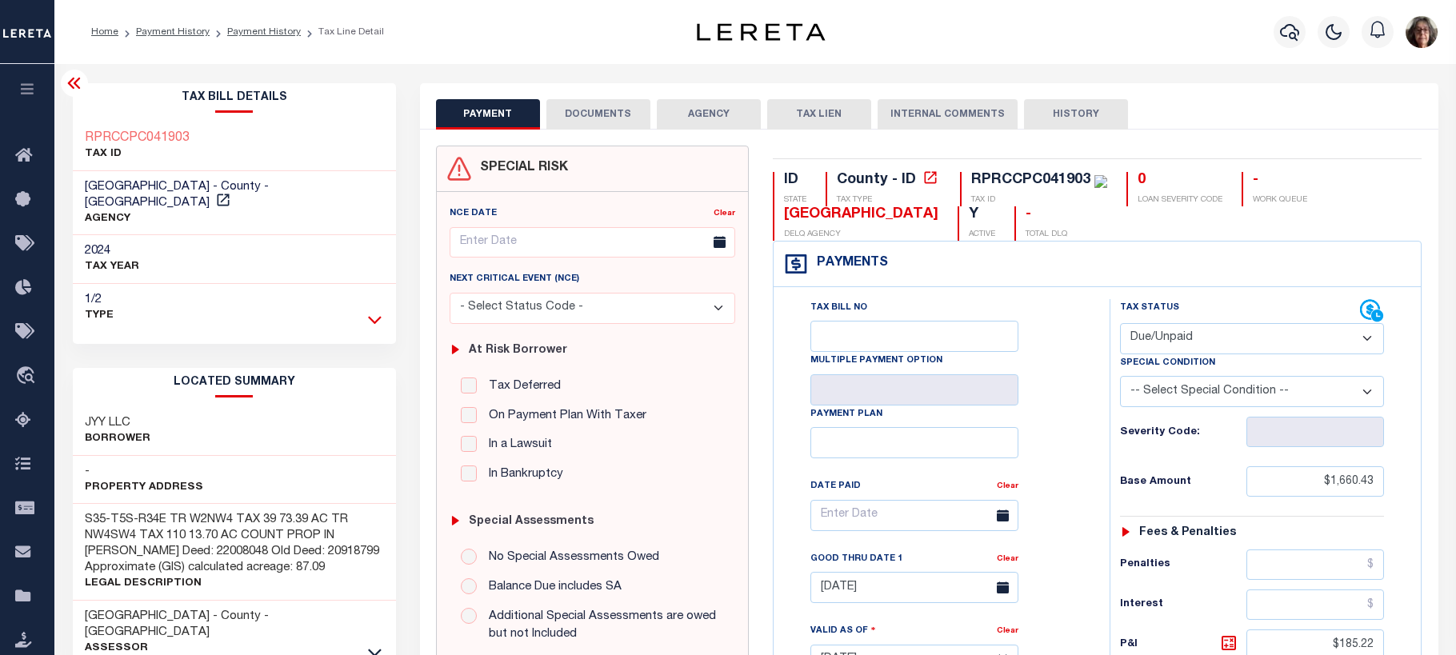
click at [376, 311] on icon at bounding box center [375, 319] width 14 height 17
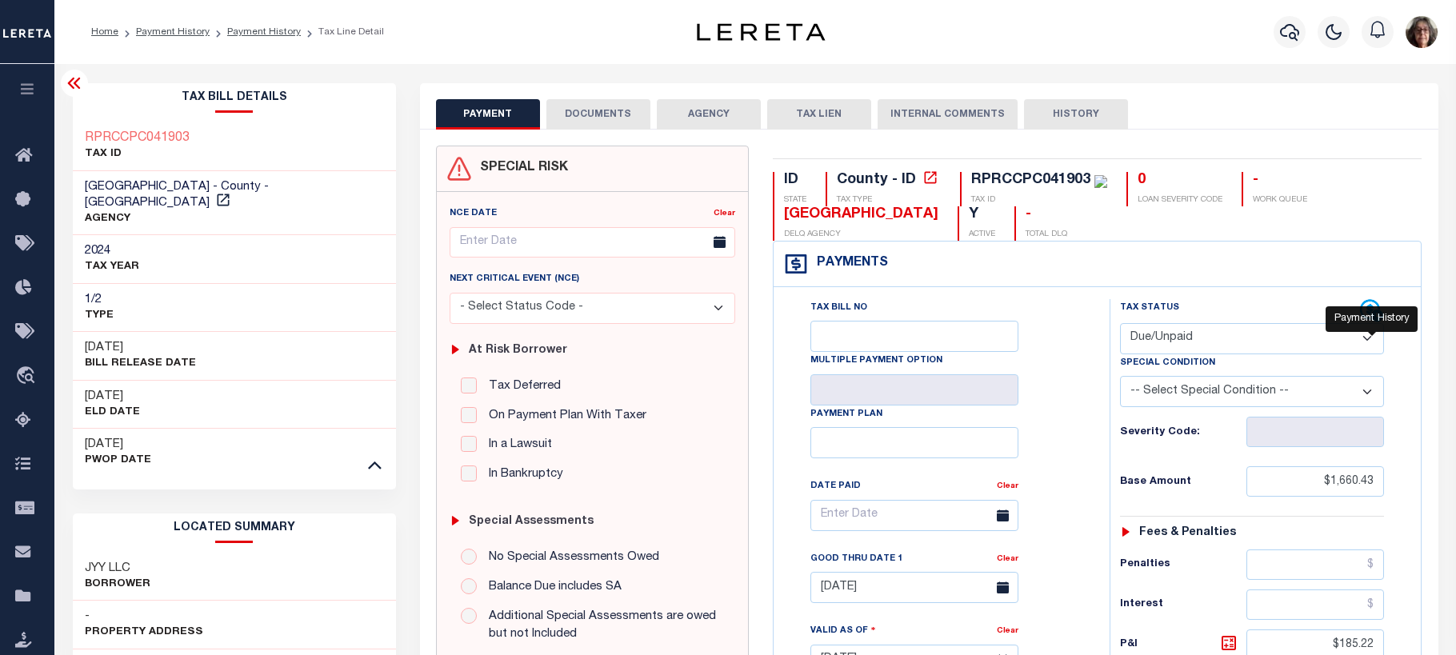
click at [1369, 314] on icon at bounding box center [1370, 310] width 20 height 20
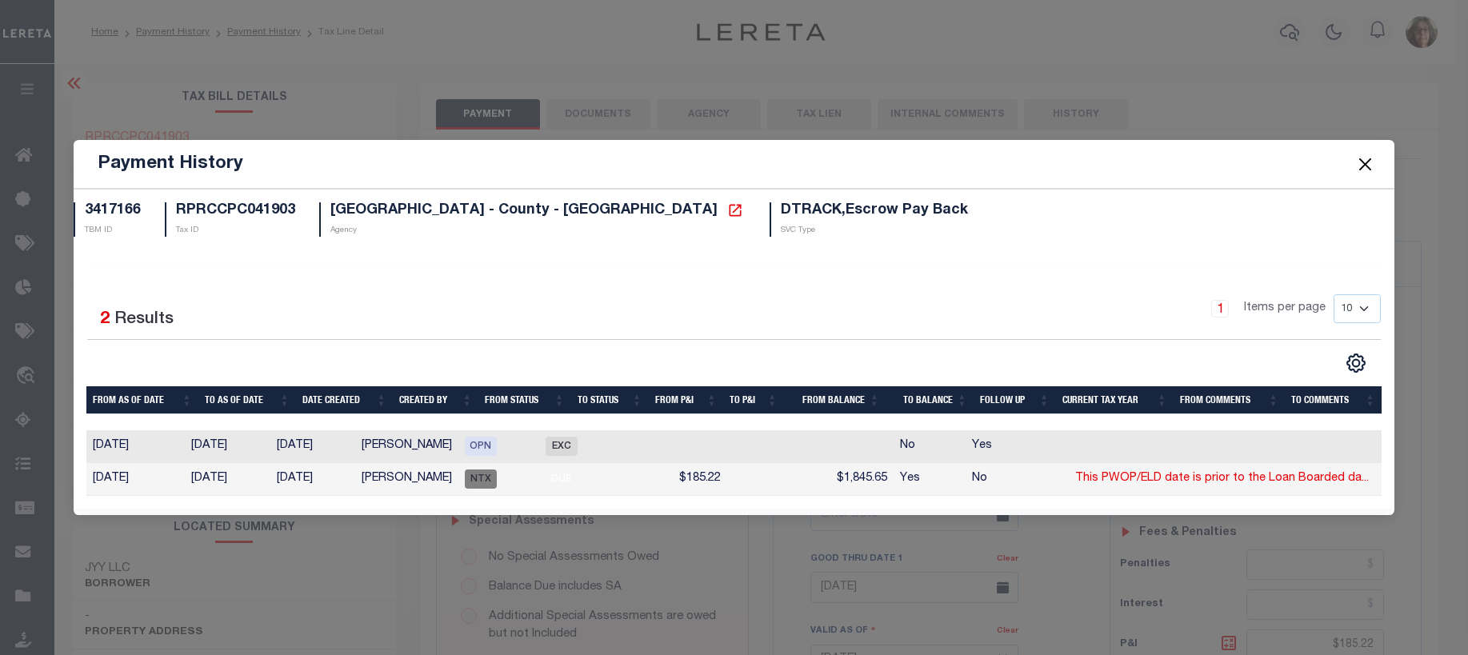
click at [1365, 157] on button "Close" at bounding box center [1365, 164] width 21 height 21
